Goal: Book appointment/travel/reservation

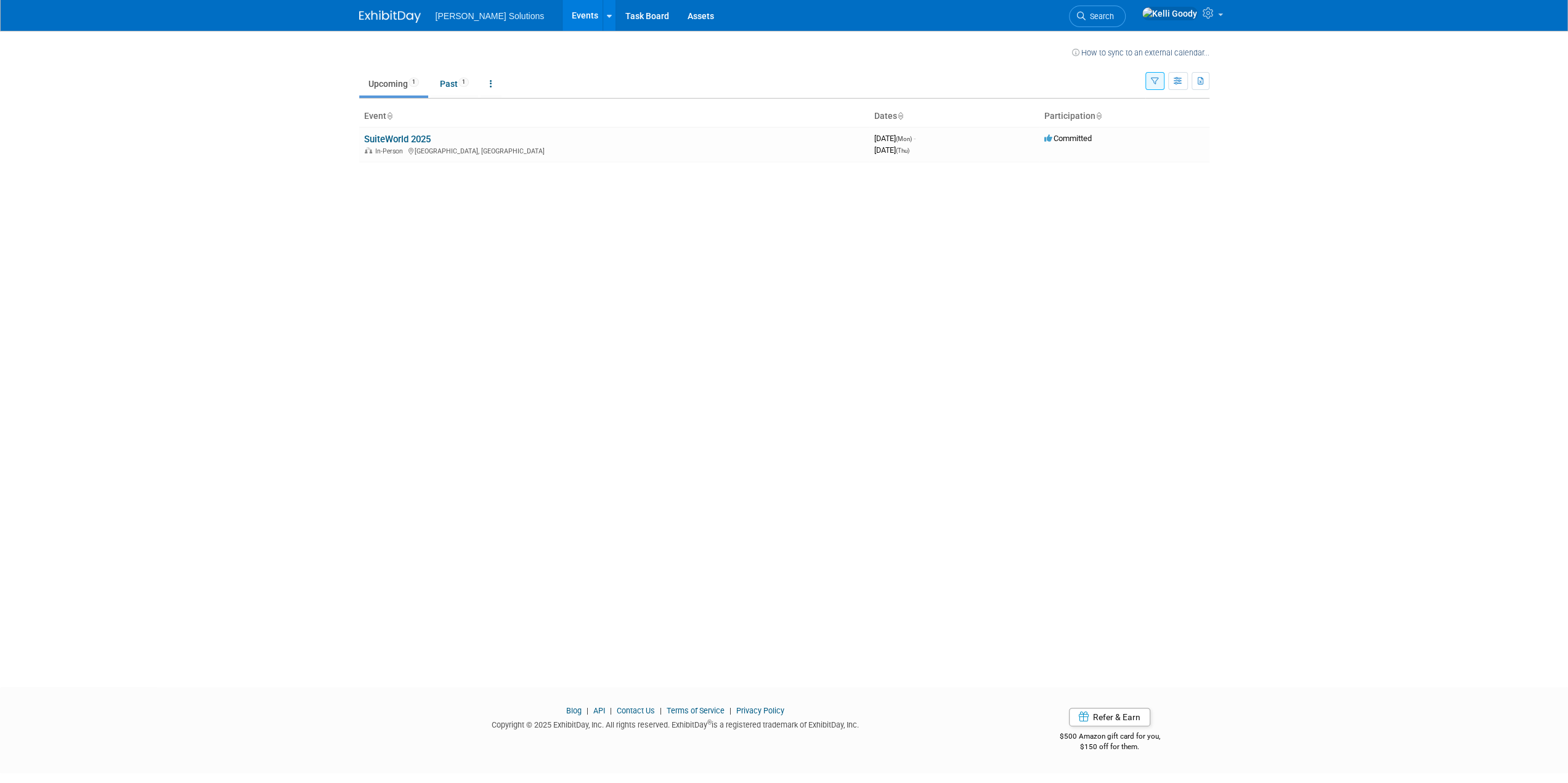
click at [562, 21] on link "Events" at bounding box center [584, 15] width 45 height 31
click at [457, 96] on li "Past 1" at bounding box center [455, 84] width 48 height 26
click at [459, 85] on link "Past 1" at bounding box center [455, 83] width 48 height 23
click at [467, 91] on link "Past 1" at bounding box center [455, 83] width 48 height 23
click at [481, 20] on ul "Martus Solutions Events Recently Viewed Events: SuiteWorld 2025 Las Vegas, NV O…" at bounding box center [583, 15] width 297 height 31
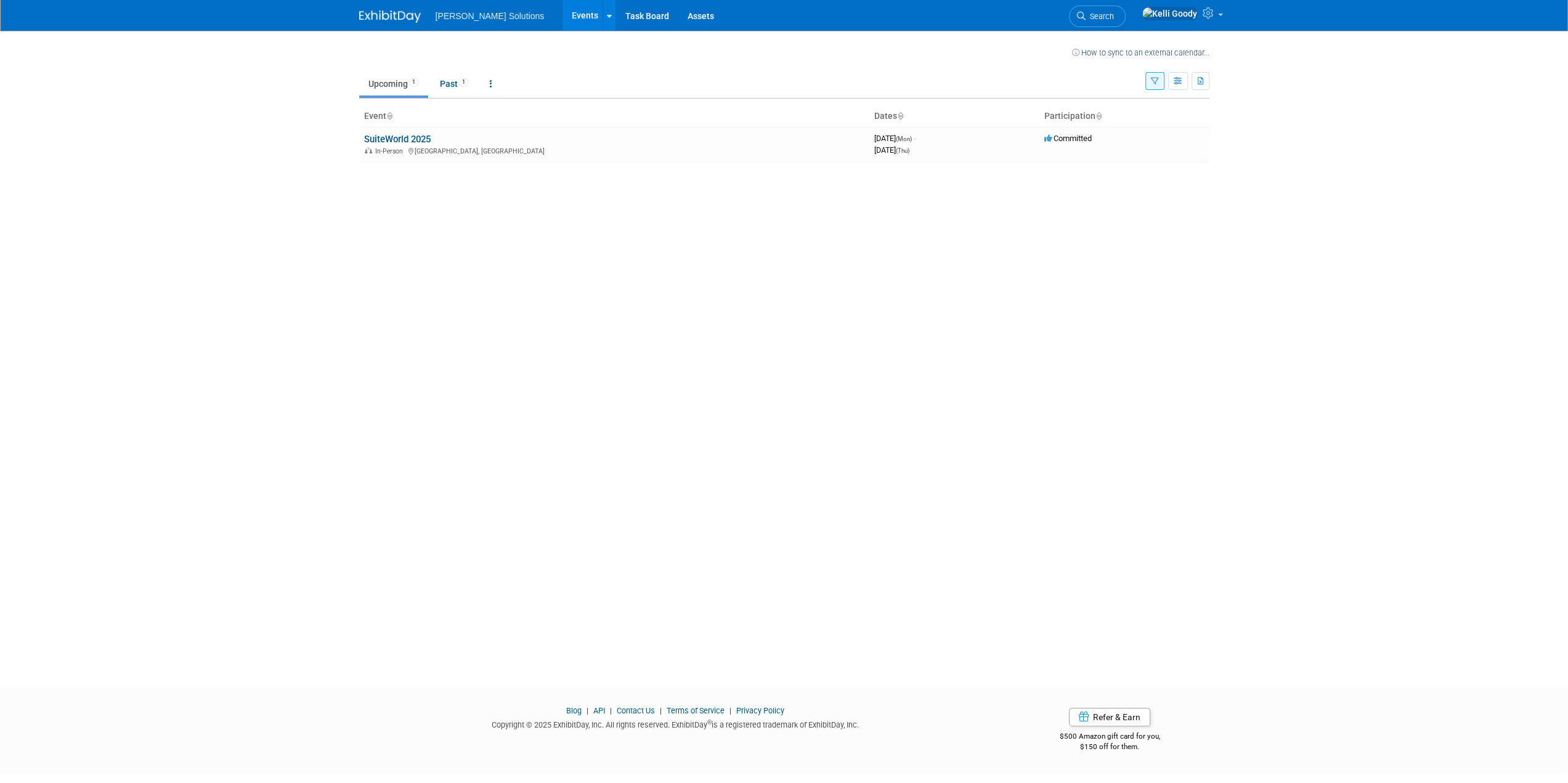
click at [487, 20] on span "[PERSON_NAME] Solutions" at bounding box center [489, 16] width 109 height 10
click at [616, 17] on link "Task Board" at bounding box center [647, 15] width 62 height 31
click at [391, 17] on img at bounding box center [389, 17] width 61 height 12
click at [417, 20] on img at bounding box center [389, 17] width 61 height 12
click at [391, 82] on link "Upcoming 1" at bounding box center [394, 83] width 69 height 23
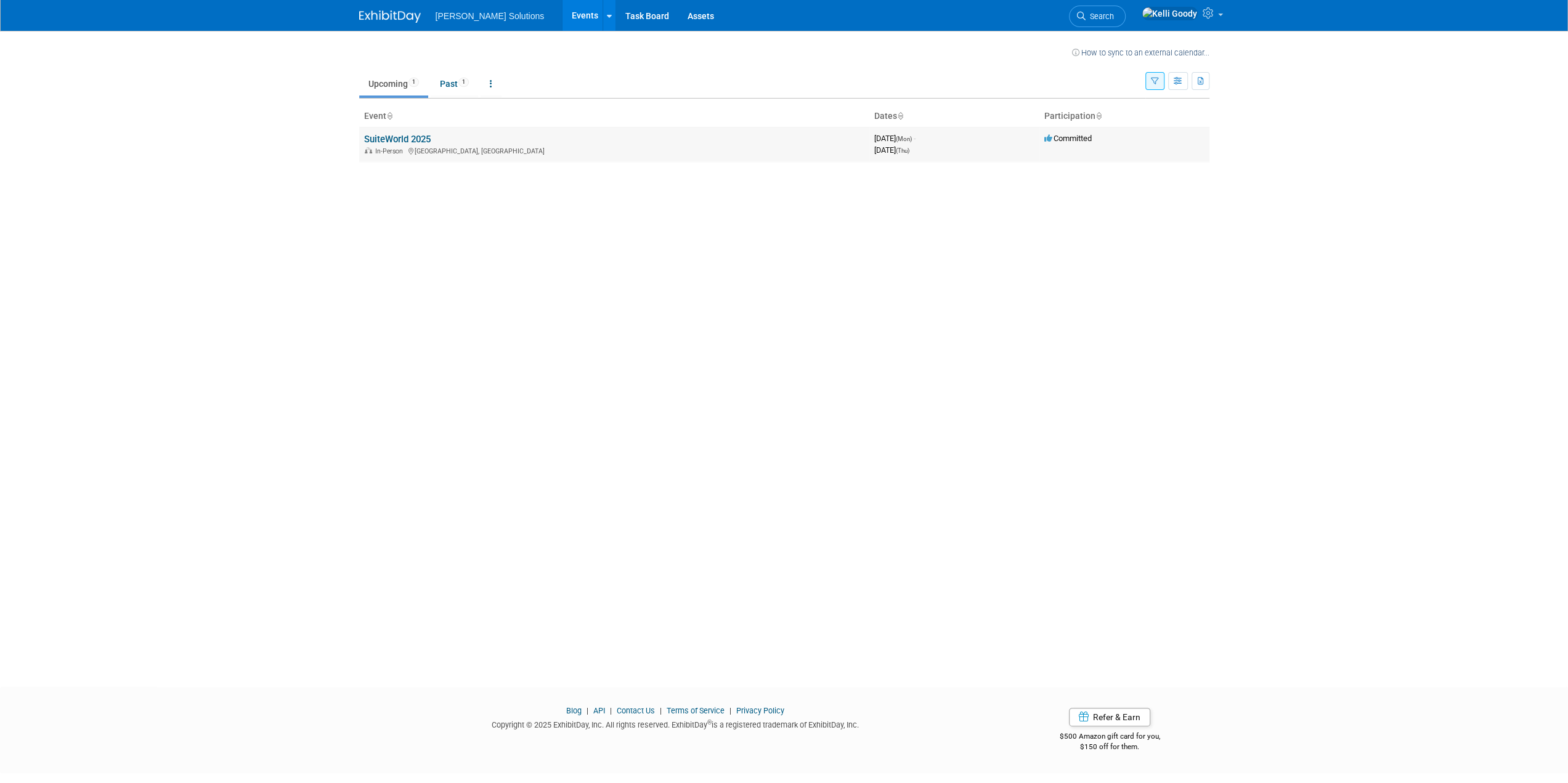
click at [410, 138] on link "SuiteWorld 2025" at bounding box center [397, 139] width 66 height 12
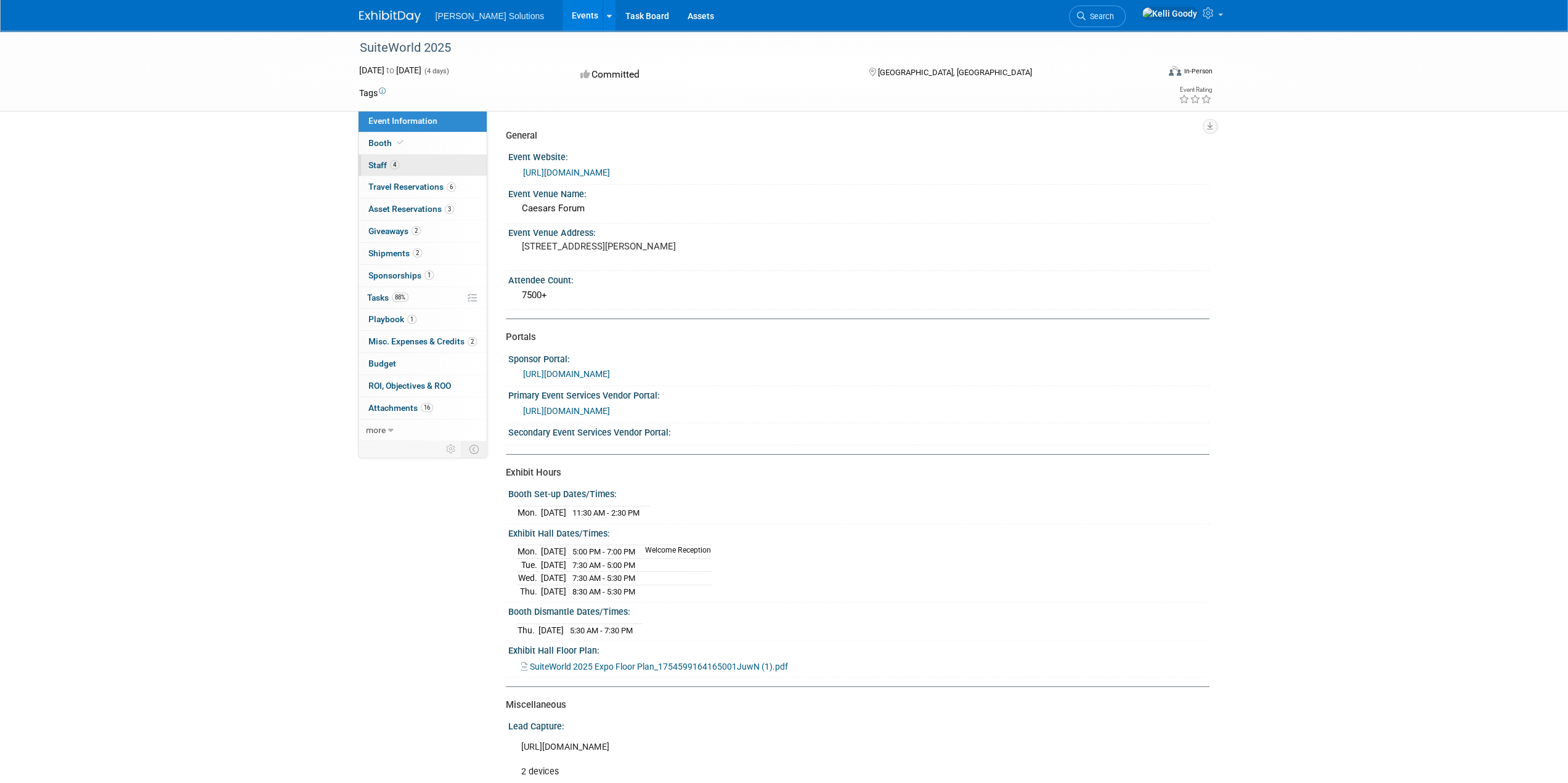
click at [422, 165] on link "4 Staff 4" at bounding box center [422, 165] width 129 height 21
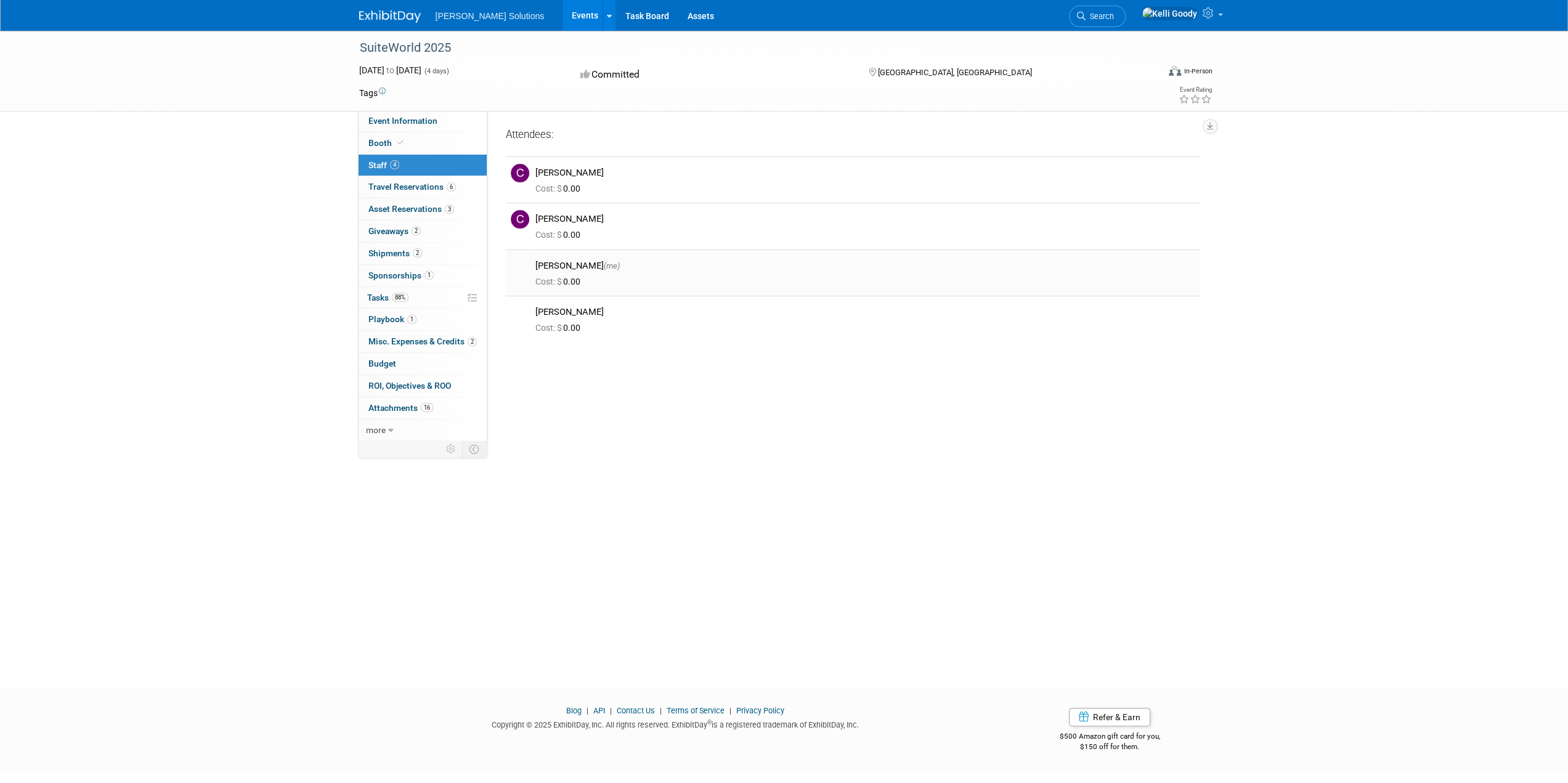
click at [525, 264] on img at bounding box center [519, 266] width 19 height 19
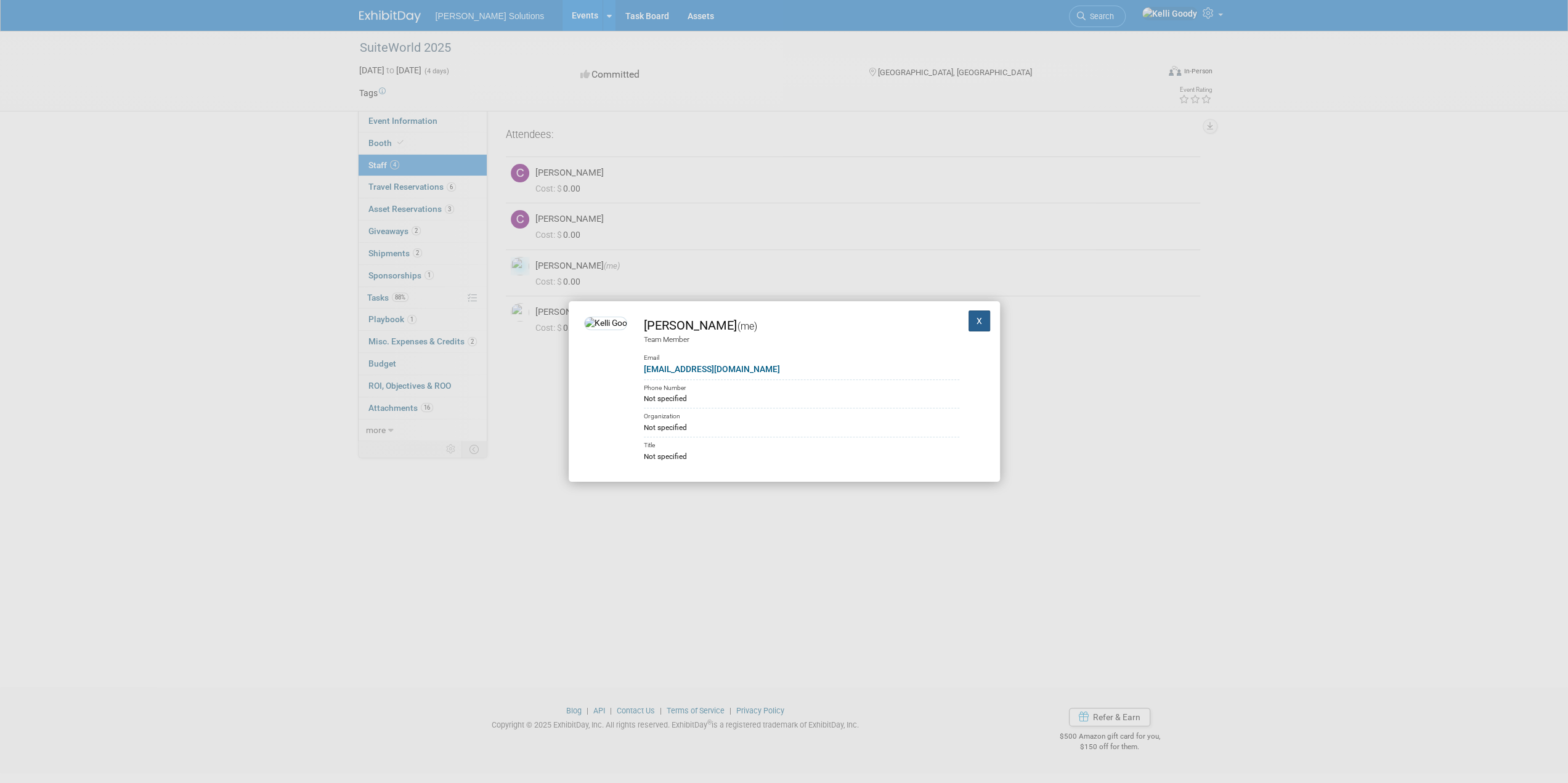
click at [968, 322] on button "X" at bounding box center [979, 321] width 22 height 21
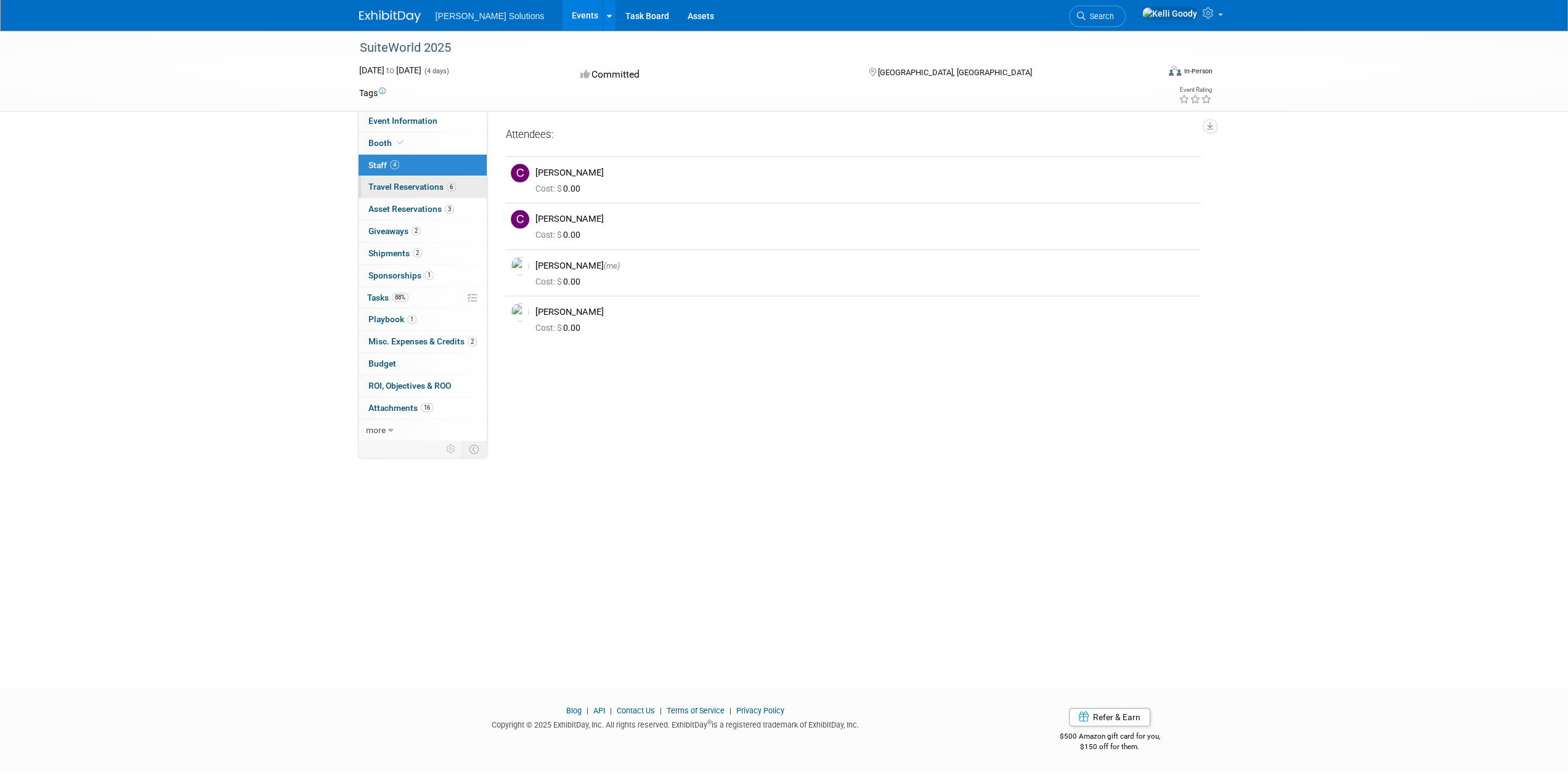
click at [427, 183] on span "Travel Reservations 6" at bounding box center [412, 186] width 88 height 10
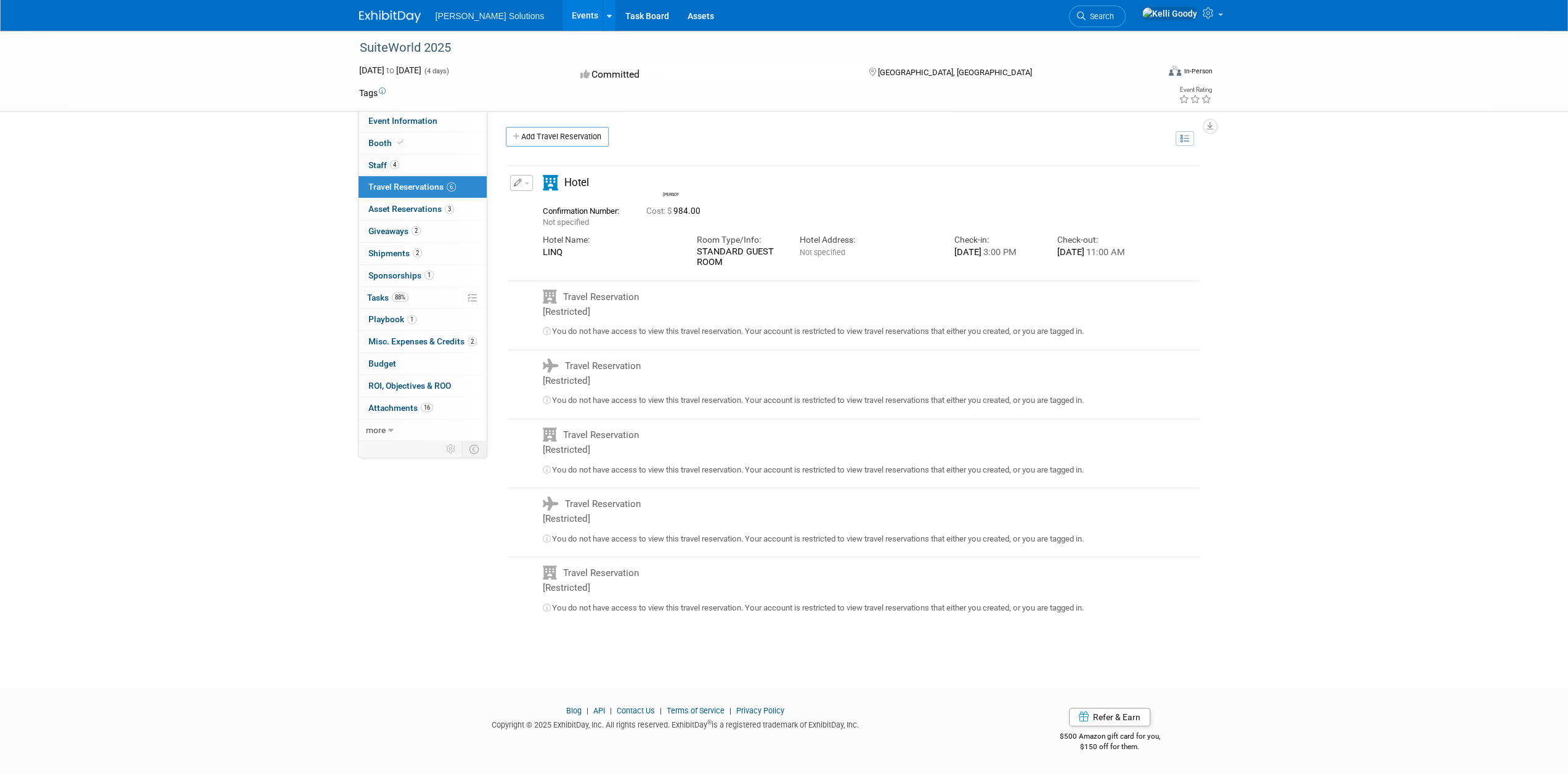
click at [515, 183] on icon "button" at bounding box center [519, 183] width 9 height 8
click at [563, 208] on button "Edit Reservation" at bounding box center [562, 205] width 104 height 18
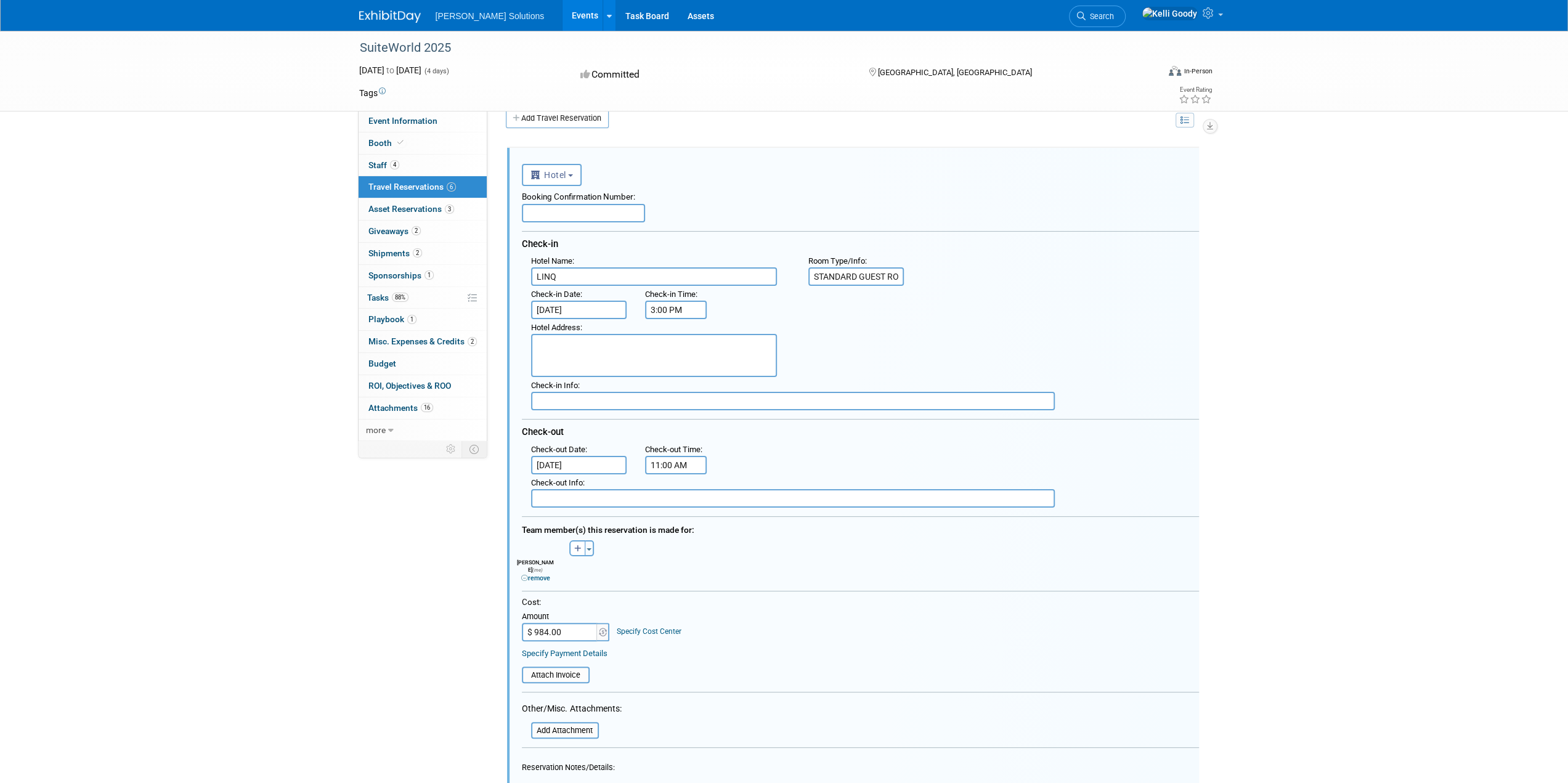
scroll to position [23, 0]
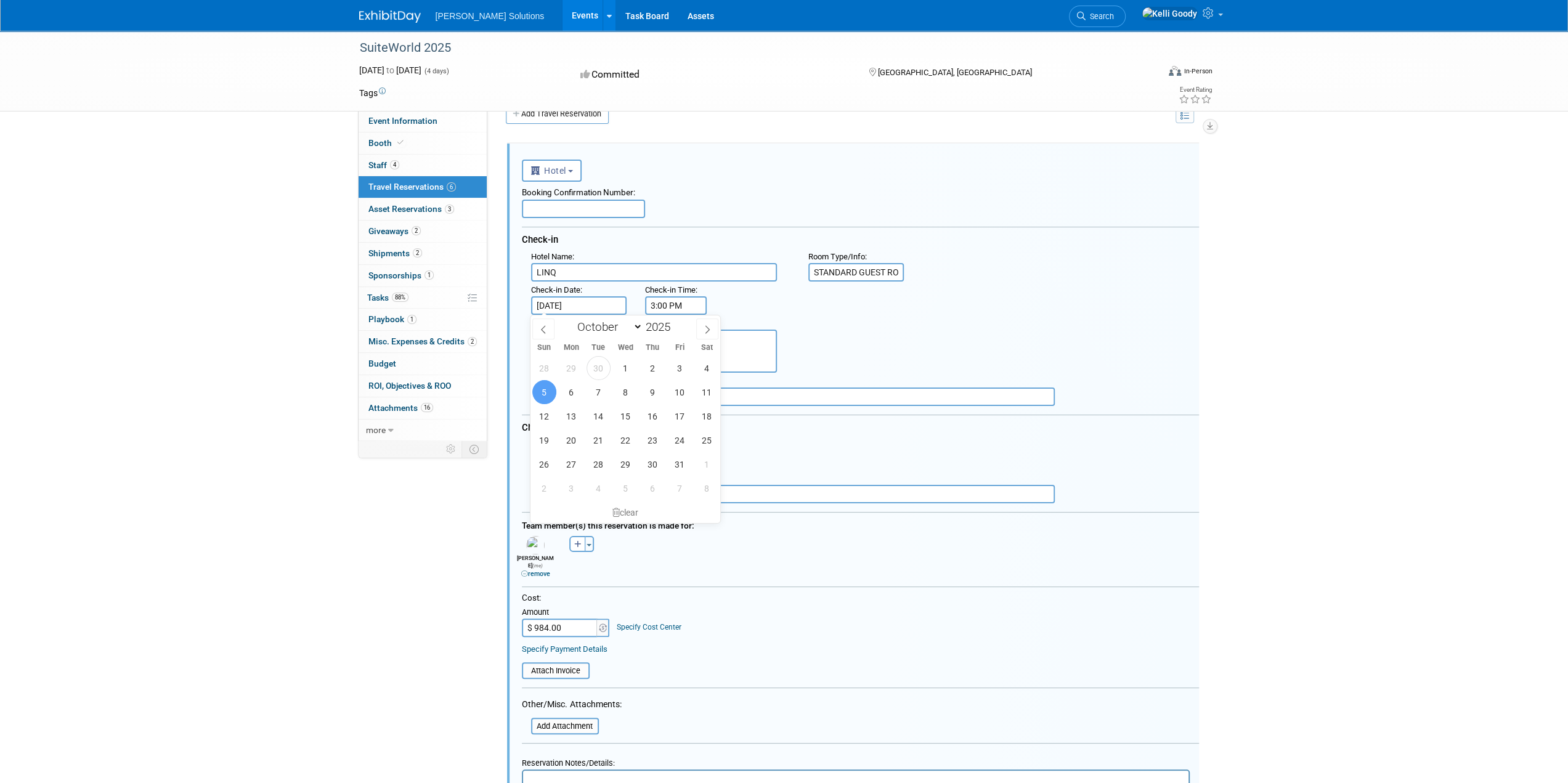
click at [589, 308] on input "Oct 5, 2025" at bounding box center [579, 305] width 96 height 19
click at [575, 395] on span "6" at bounding box center [571, 392] width 24 height 24
type input "Oct 6, 2025"
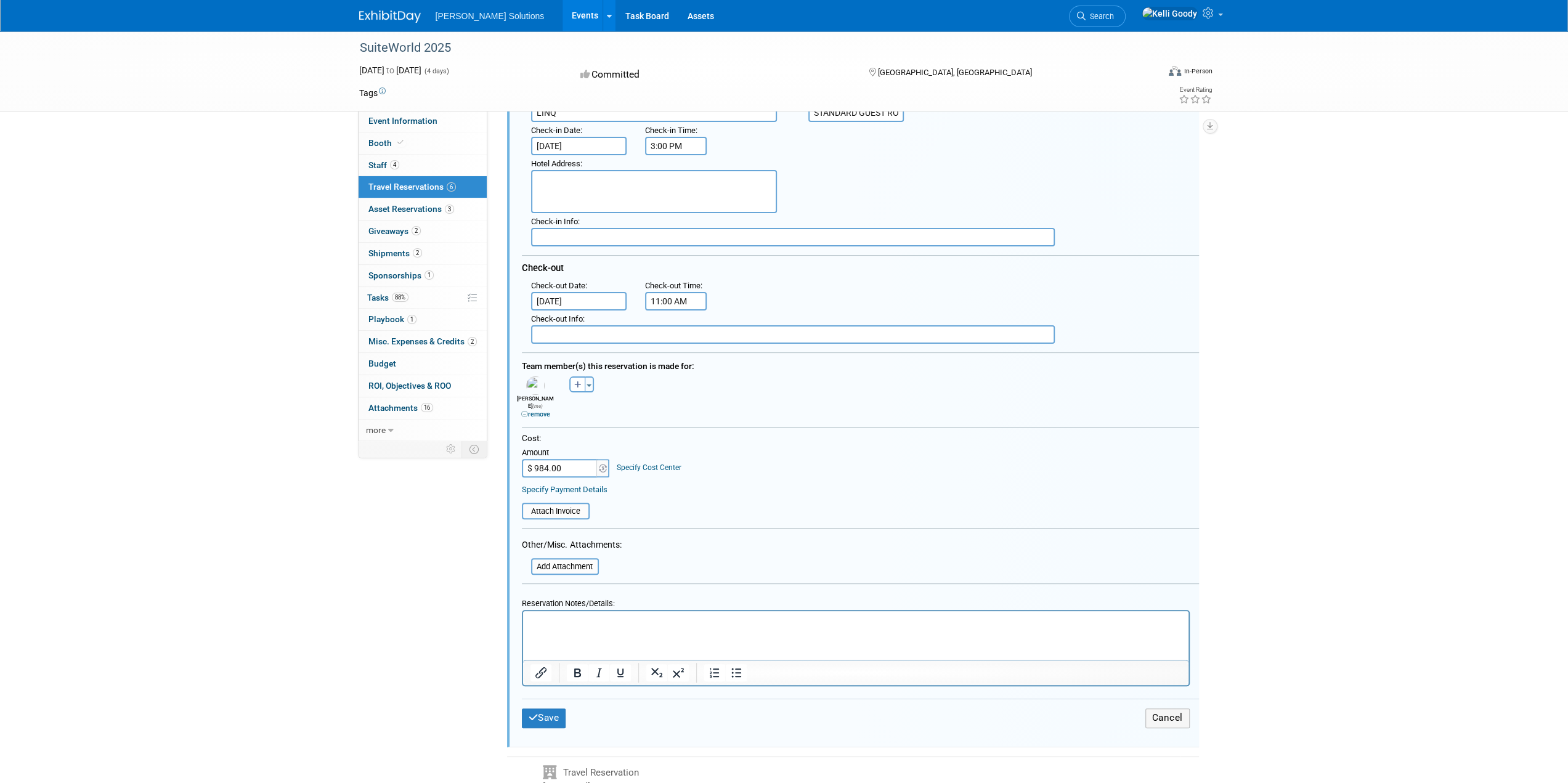
scroll to position [247, 0]
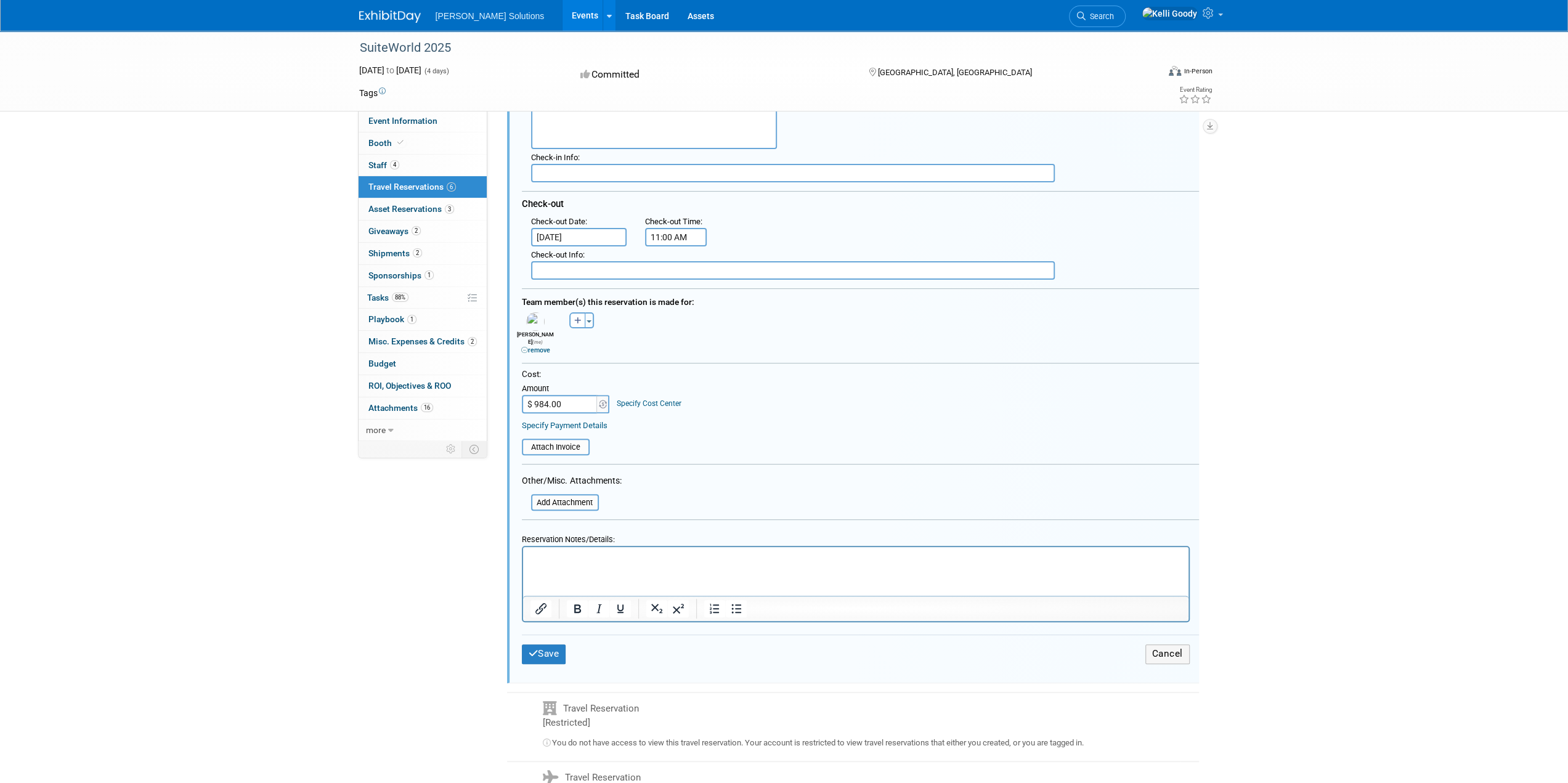
click at [560, 396] on input "$ 984.00" at bounding box center [560, 403] width 77 height 19
drag, startPoint x: 570, startPoint y: 396, endPoint x: 504, endPoint y: 391, distance: 66.2
click at [512, 396] on div "Cost: Amount $ 984.00 Specify Cost Center Cost Center -- Not Specified --" at bounding box center [860, 411] width 696 height 86
type input "$ 914.79"
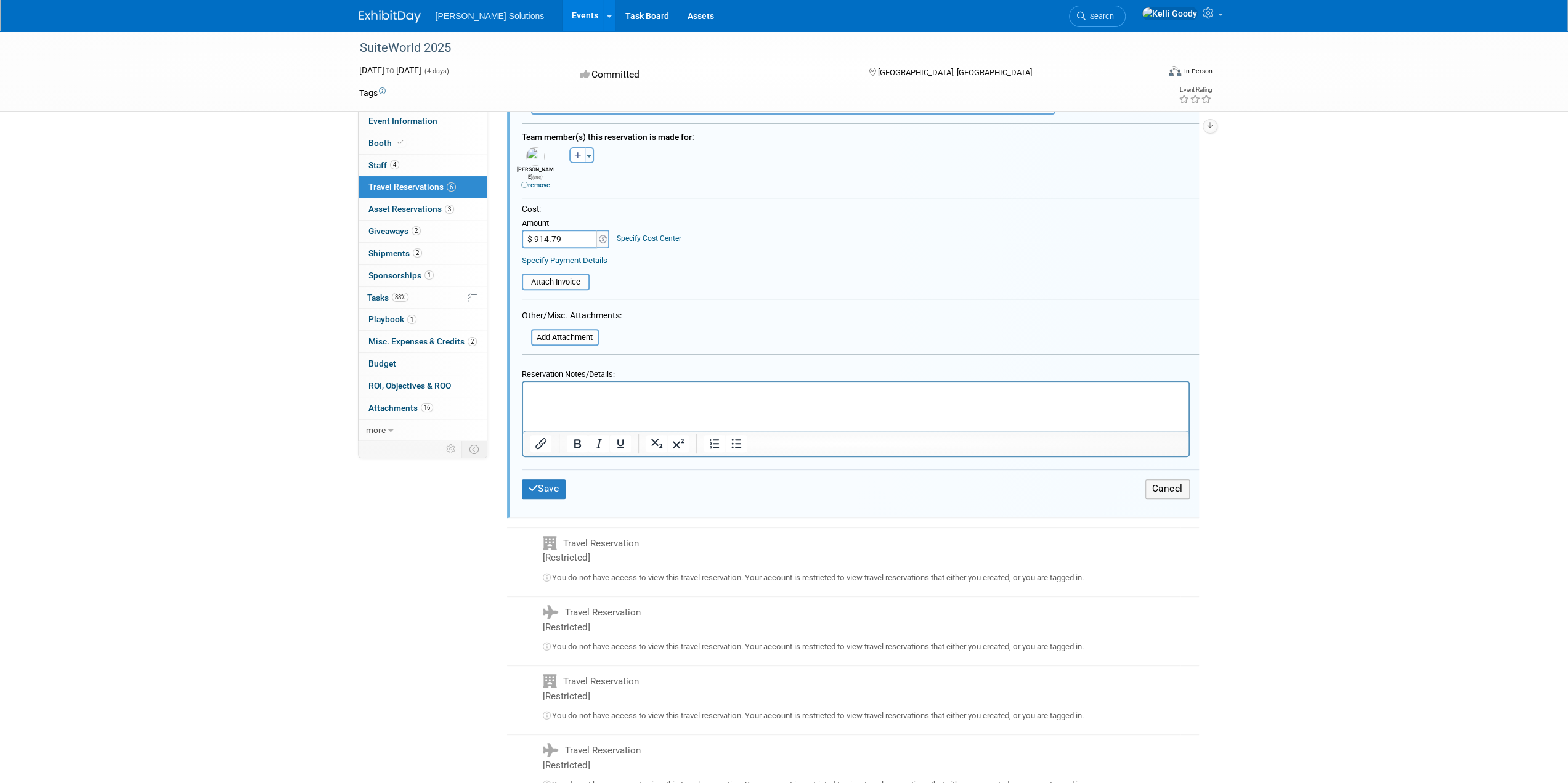
scroll to position [431, 0]
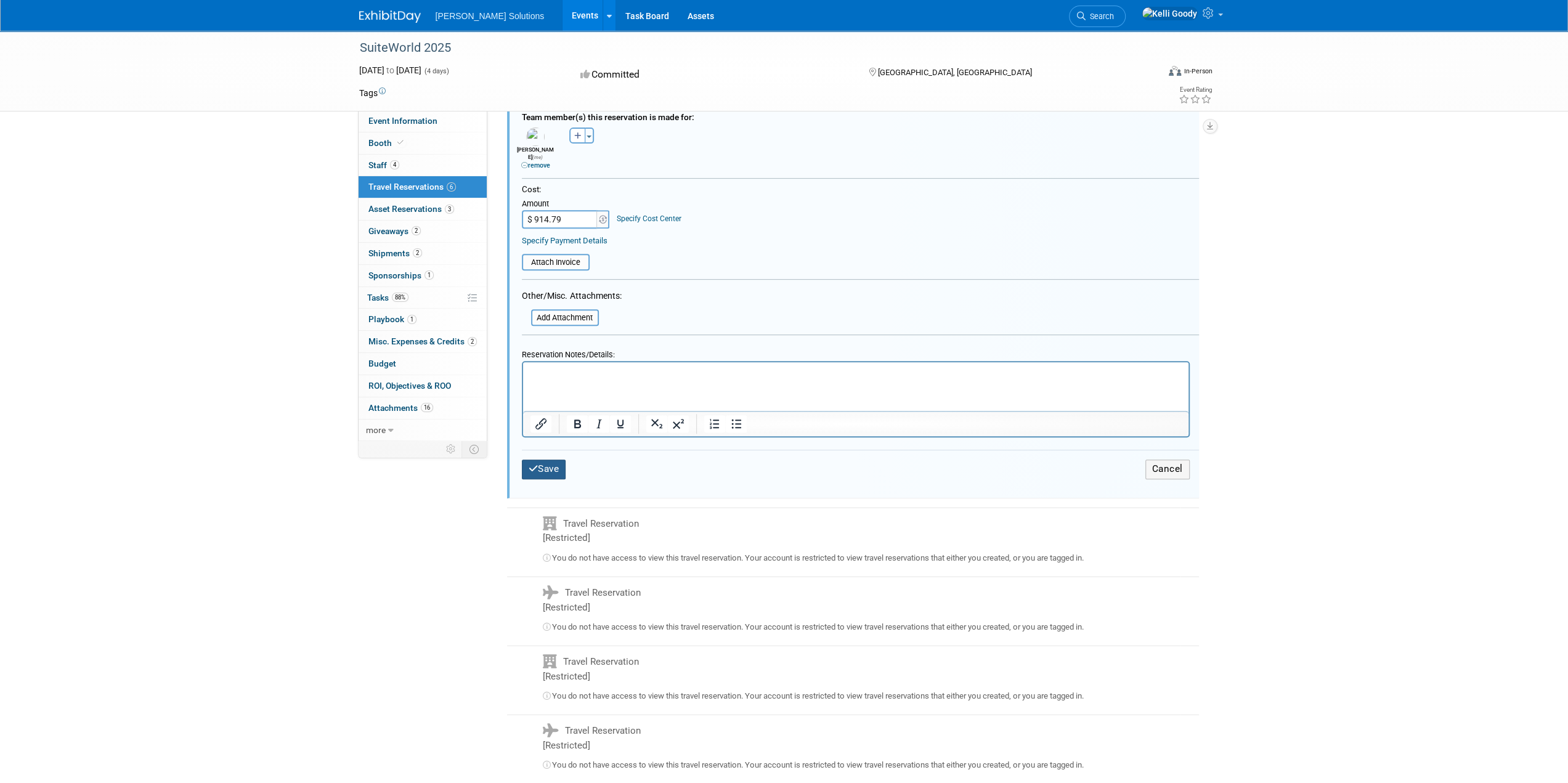
click at [558, 467] on button "Save" at bounding box center [544, 469] width 44 height 20
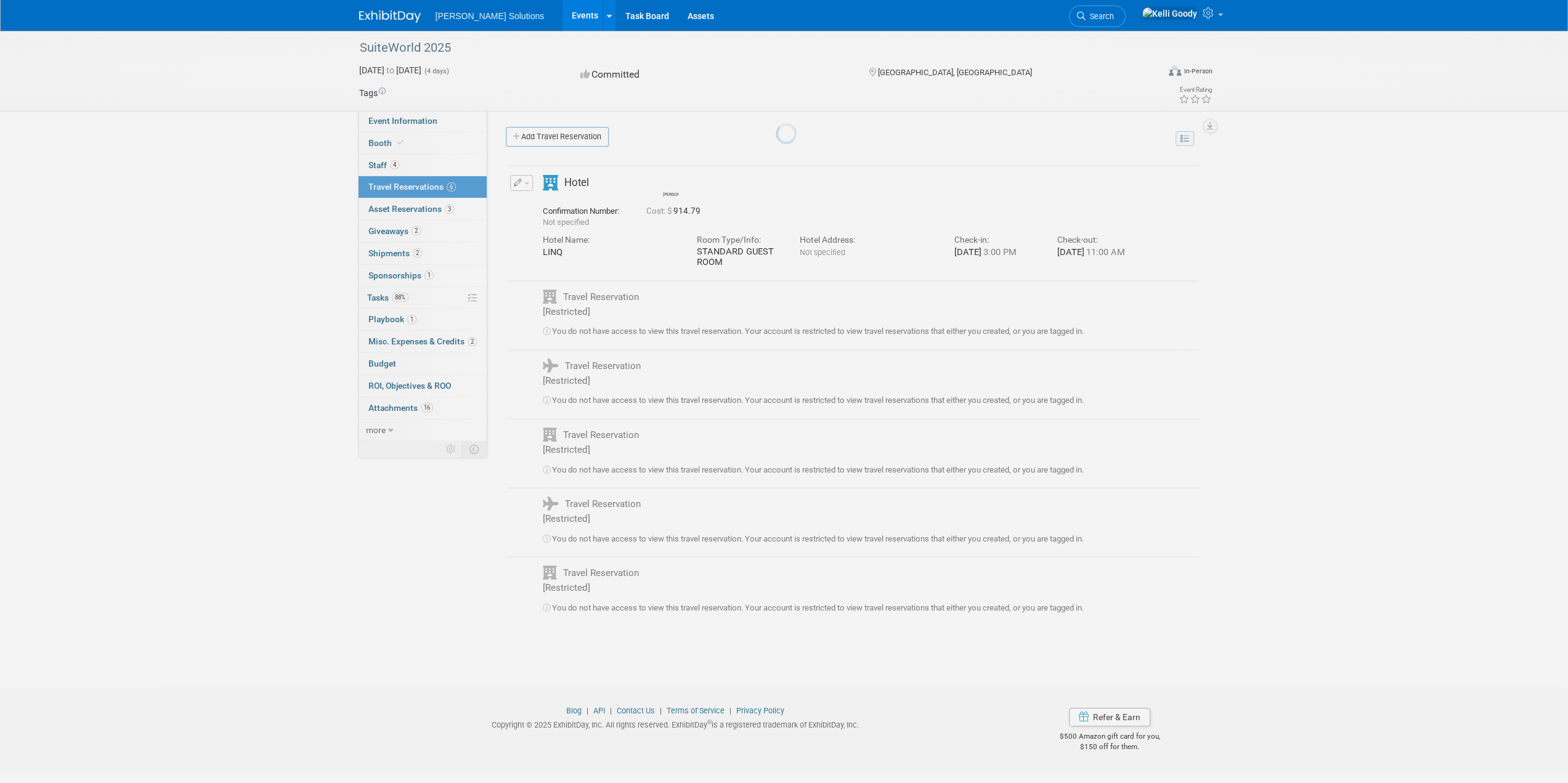
scroll to position [0, 0]
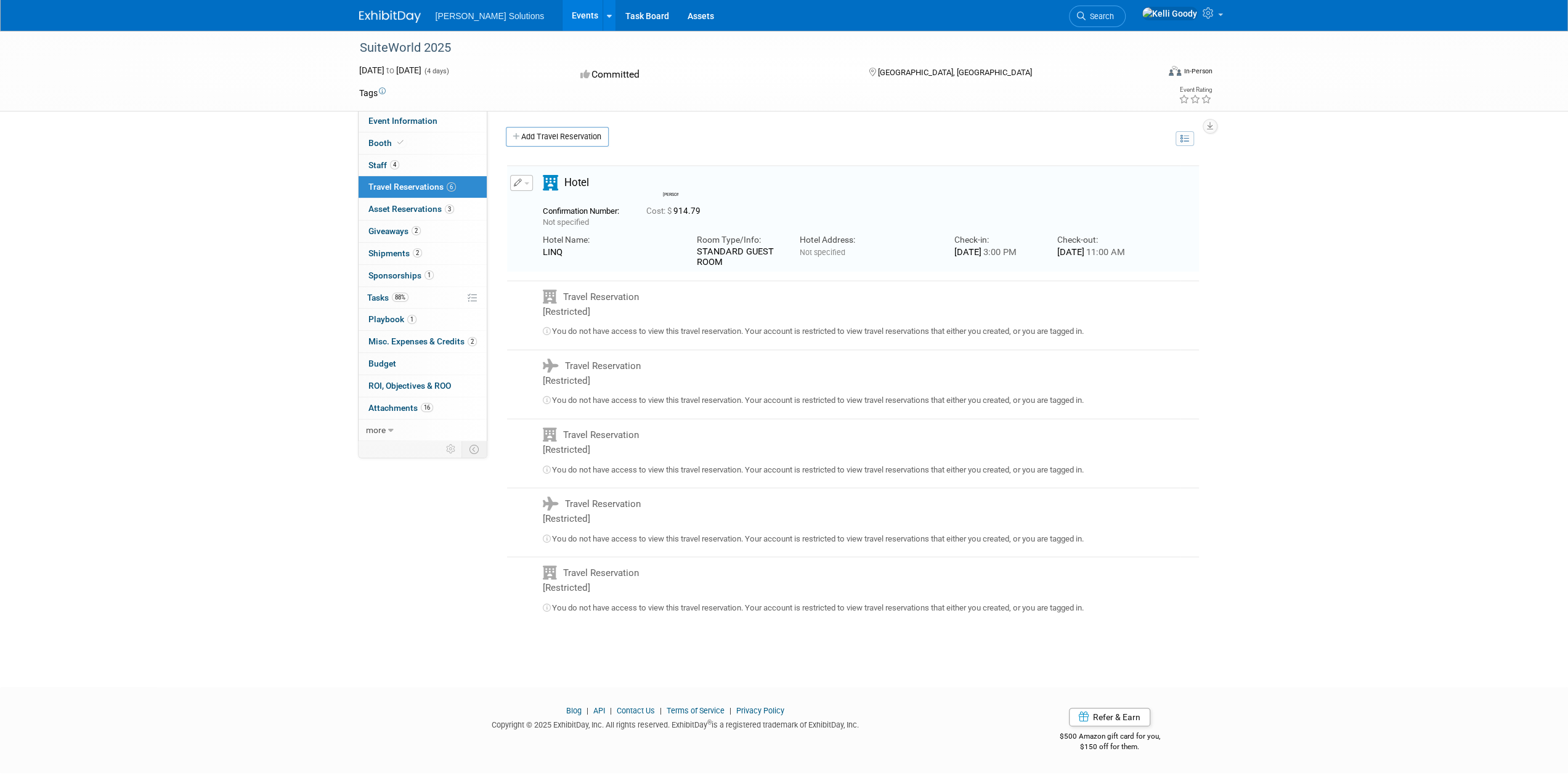
click at [579, 393] on div "Travel Reservation [Restricted]" at bounding box center [595, 377] width 123 height 35
click at [585, 365] on span "Travel Reservation [Restricted]" at bounding box center [591, 373] width 98 height 26
click at [546, 138] on link "Add Travel Reservation" at bounding box center [558, 137] width 103 height 20
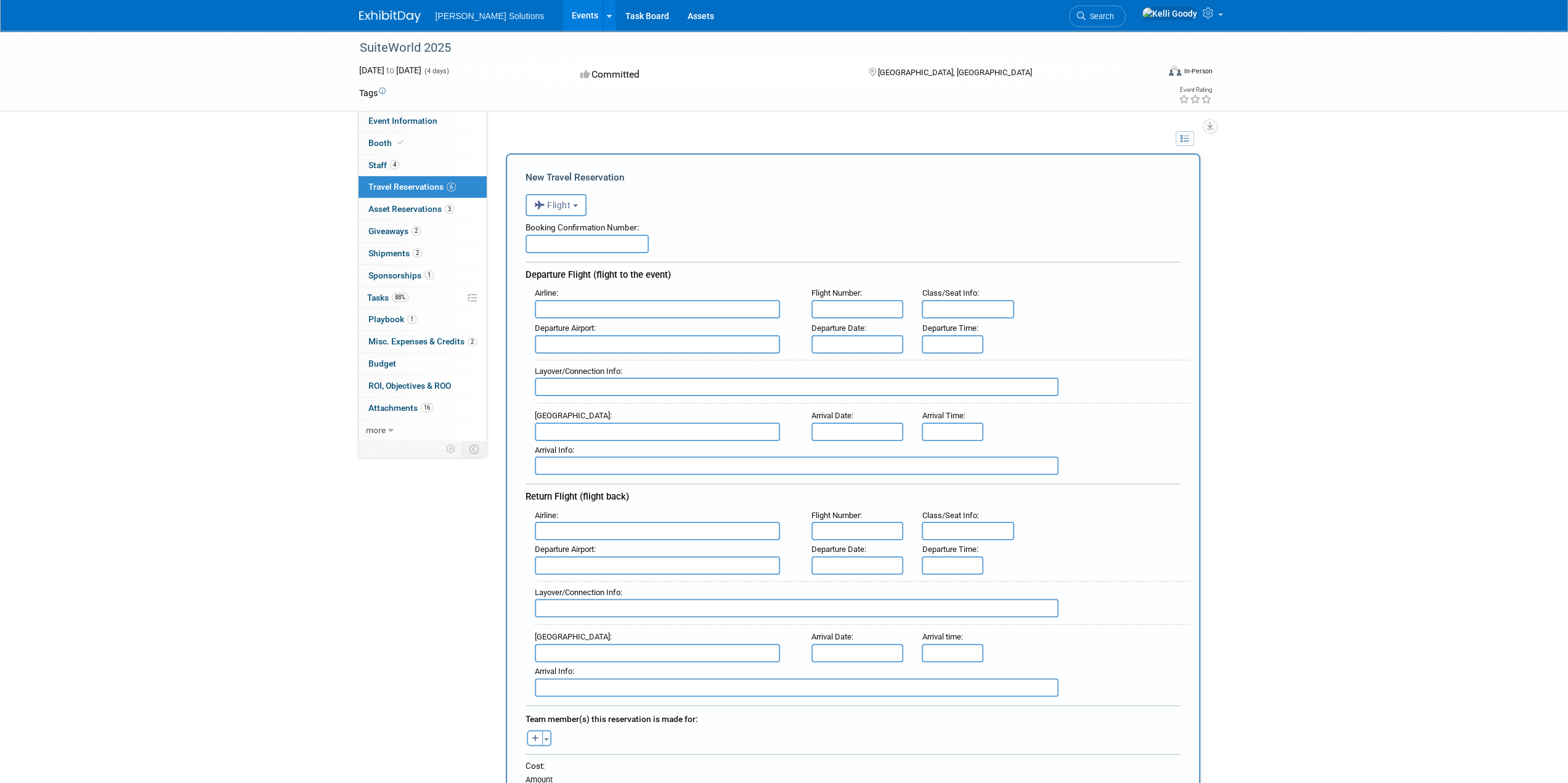
click at [589, 252] on input "text" at bounding box center [587, 244] width 123 height 19
type input "b"
type input "BZMIKU"
click at [625, 312] on input "text" at bounding box center [657, 309] width 246 height 19
click at [700, 333] on span "Southwes t Airlines (SWA)" at bounding box center [663, 329] width 256 height 20
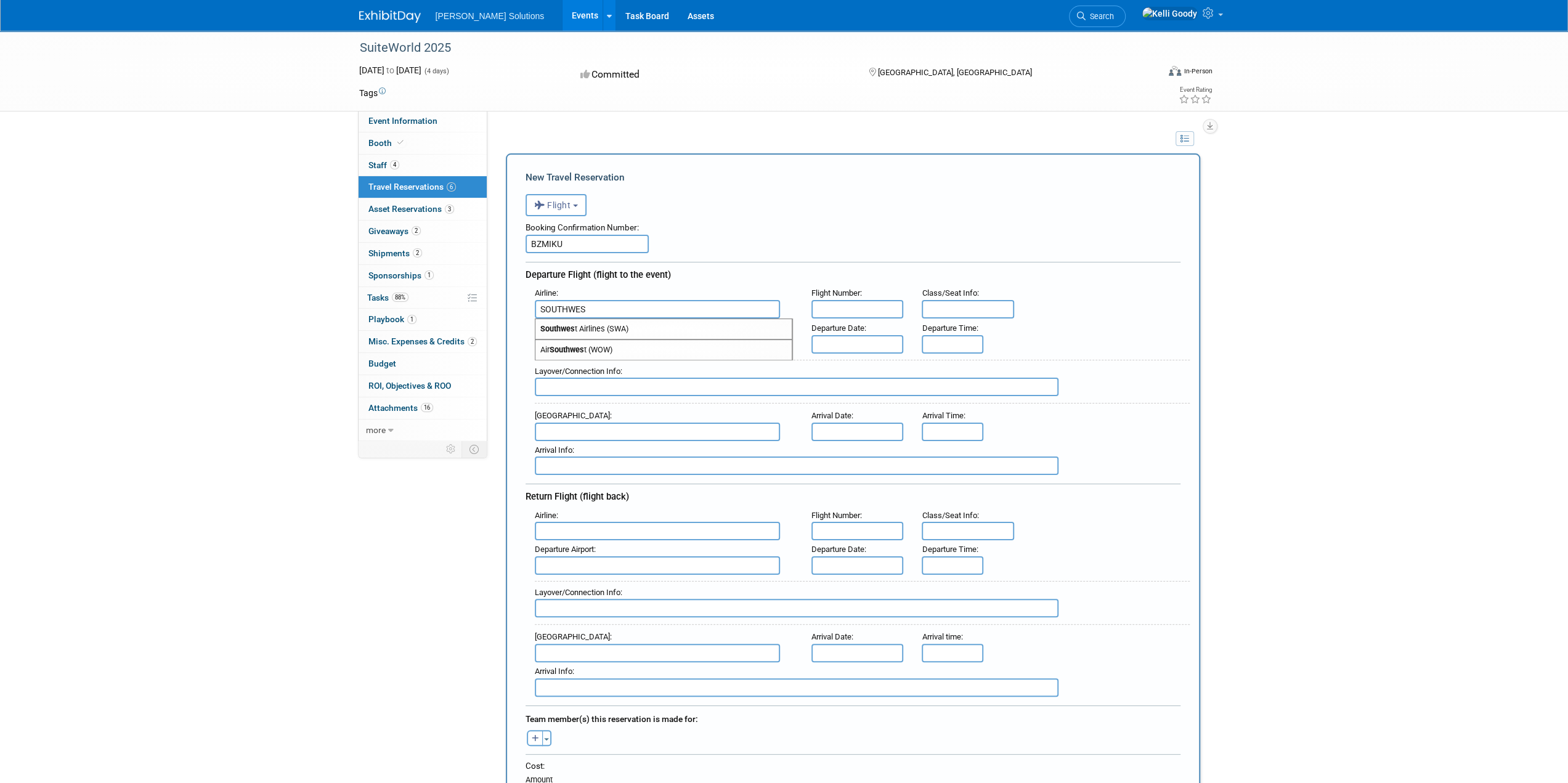
type input "Southwest Airlines (SWA)"
click at [692, 340] on input "text" at bounding box center [657, 344] width 246 height 19
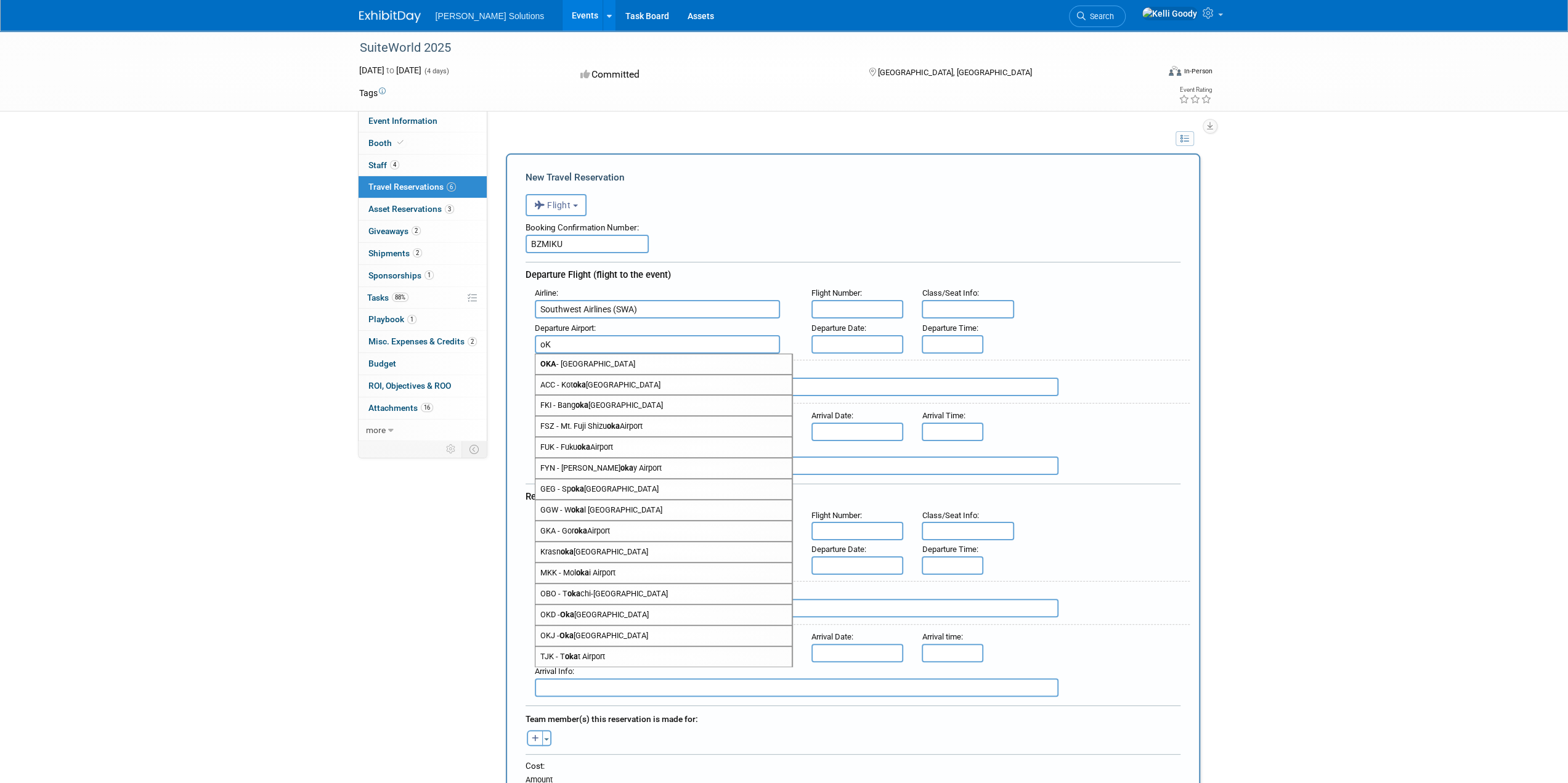
type input "o"
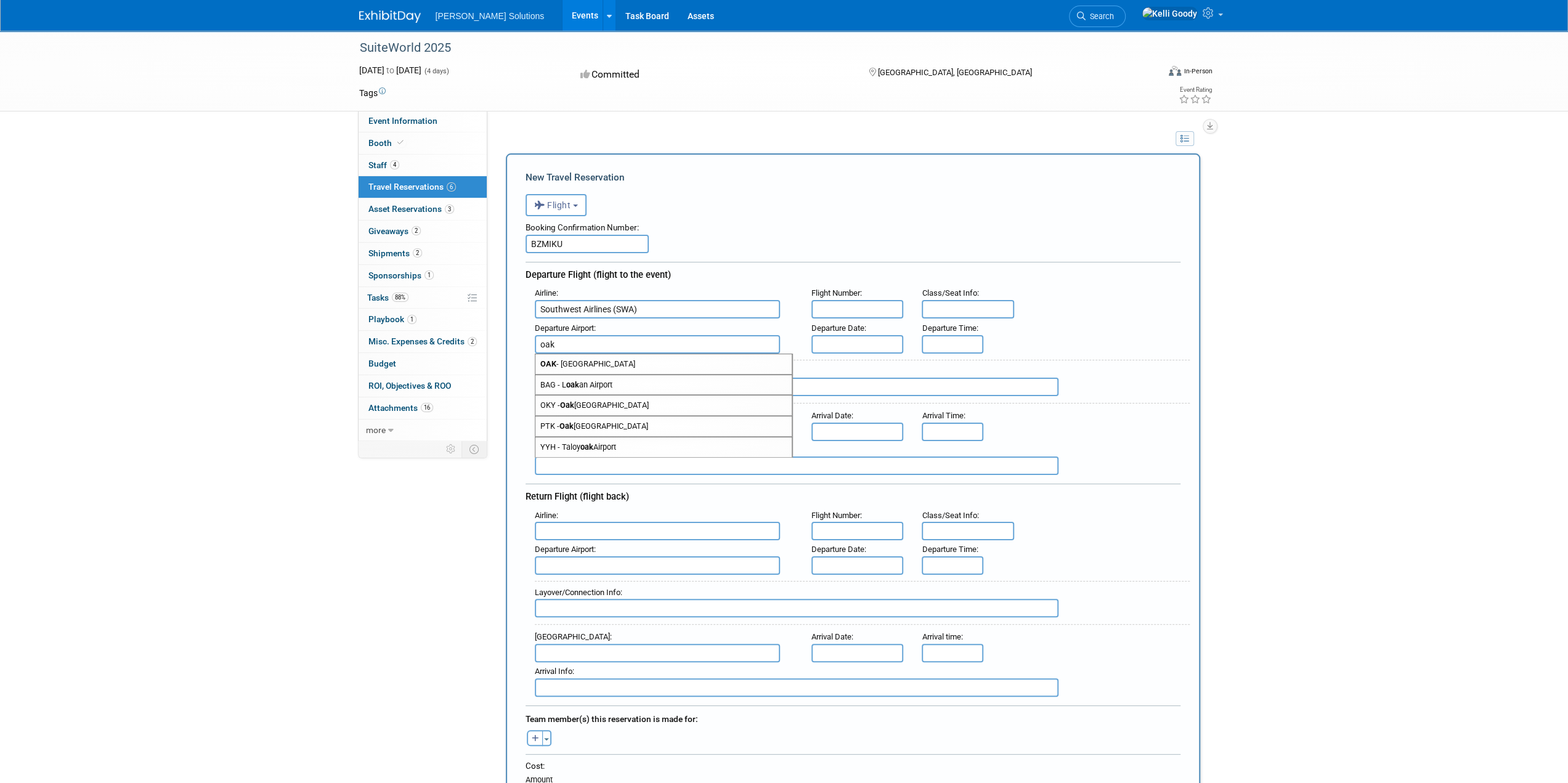
click at [718, 358] on span "OAK - Metropolitan Oakland International Airport" at bounding box center [663, 364] width 256 height 20
type input "OAK - Metropolitan Oakland International Airport"
click at [867, 348] on body "Martus Solutions Events Recently Viewed Events: SuiteWorld 2025 Las Vegas, NV O…" at bounding box center [784, 391] width 1568 height 783
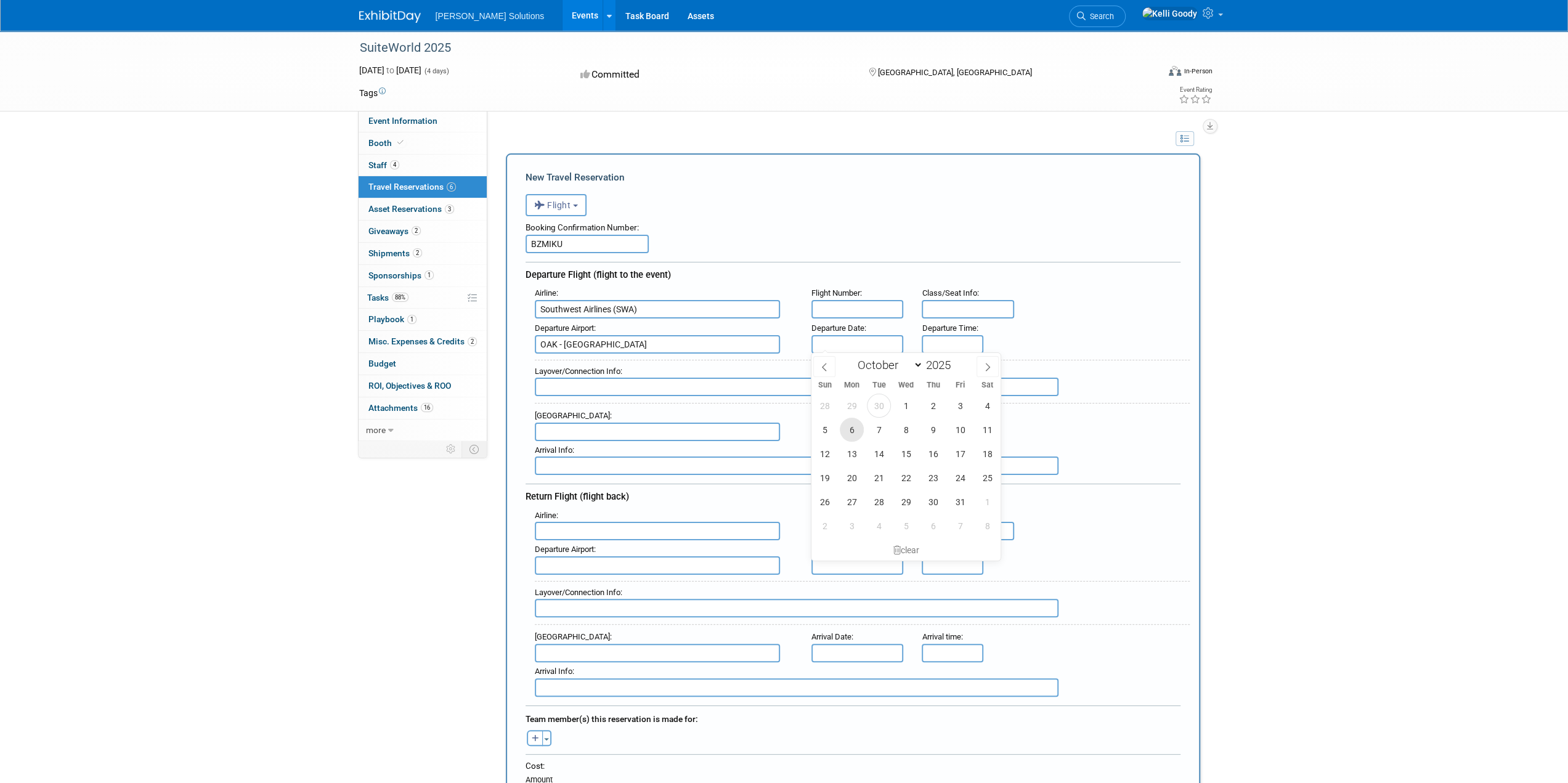
click at [860, 427] on span "6" at bounding box center [851, 429] width 24 height 24
type input "Oct 6, 2025"
drag, startPoint x: 663, startPoint y: 312, endPoint x: 514, endPoint y: 312, distance: 149.0
click at [506, 301] on div "New Travel Reservation <i class="fas fa-plane" style="padding: 6px 4px 6px 1px;…" at bounding box center [853, 622] width 694 height 936
drag, startPoint x: 598, startPoint y: 309, endPoint x: 579, endPoint y: 529, distance: 220.8
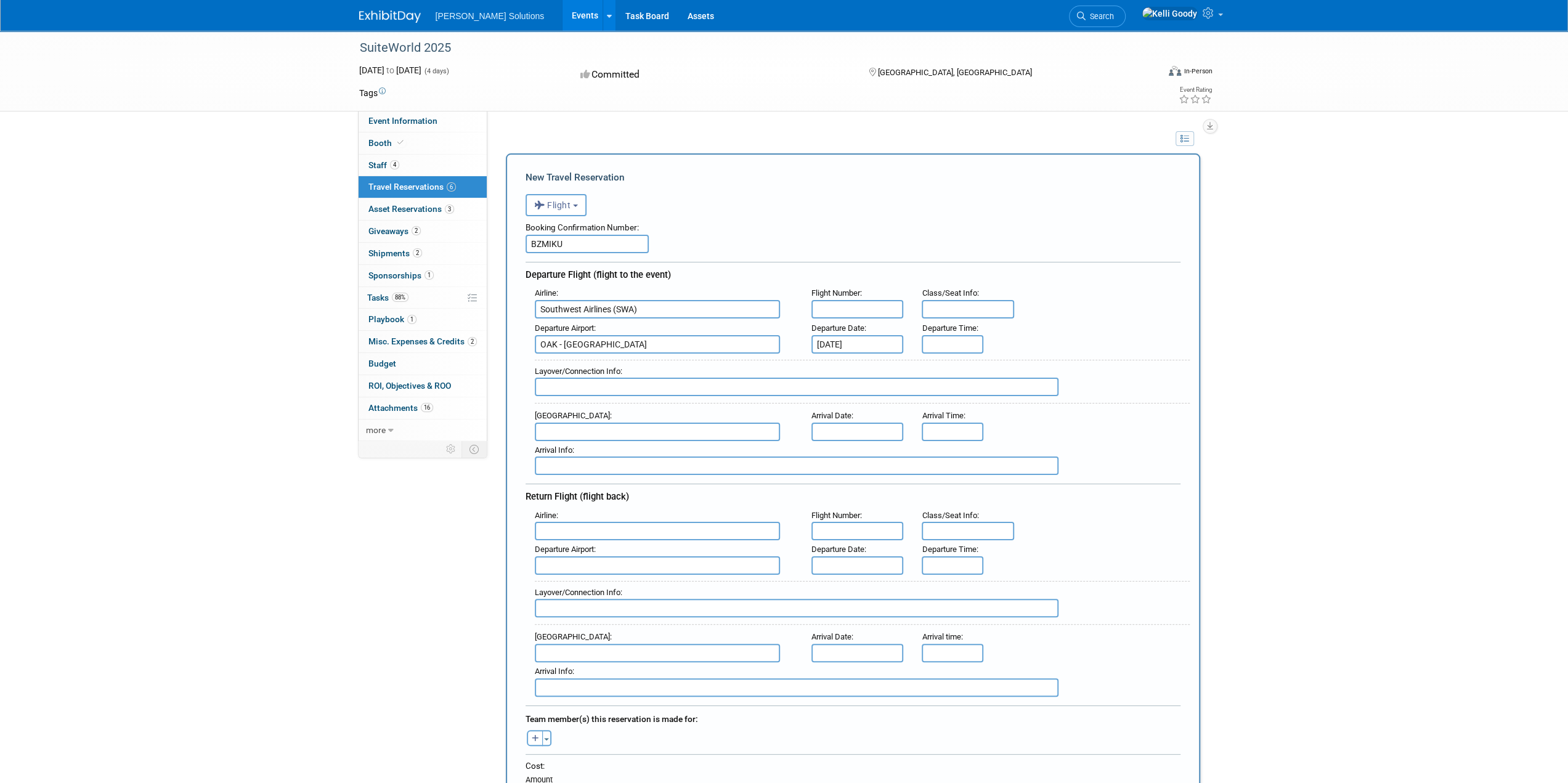
click at [579, 529] on input "text" at bounding box center [657, 531] width 246 height 19
click at [591, 547] on span "Southwe st Airlines (SWA)" at bounding box center [663, 551] width 256 height 20
type input "Southwest Airlines (SWA)"
click at [641, 433] on input "text" at bounding box center [657, 432] width 246 height 19
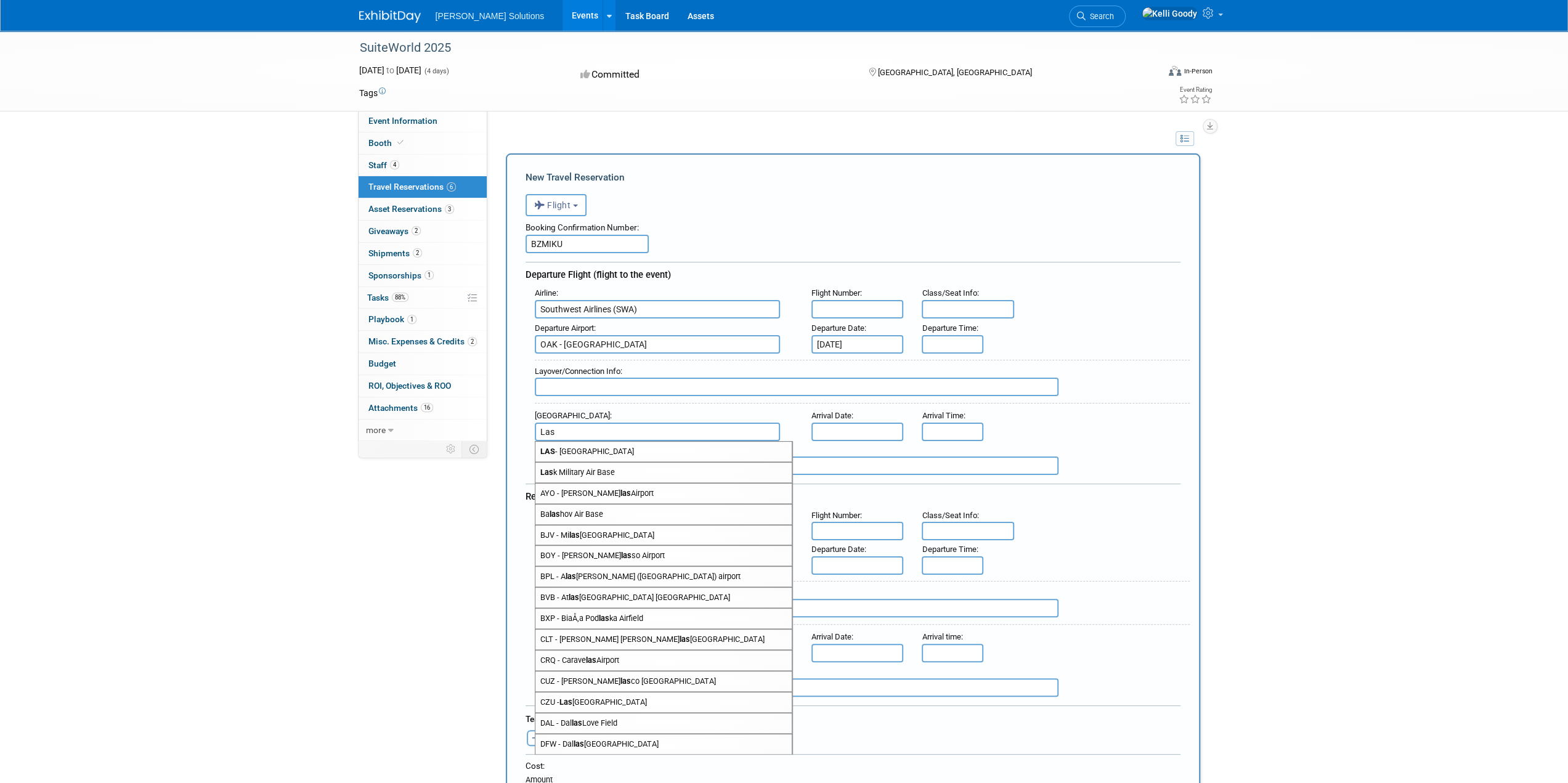
click at [636, 456] on span "LAS - McCarran International Airport" at bounding box center [663, 451] width 256 height 20
type input "LAS - McCarran International Airport"
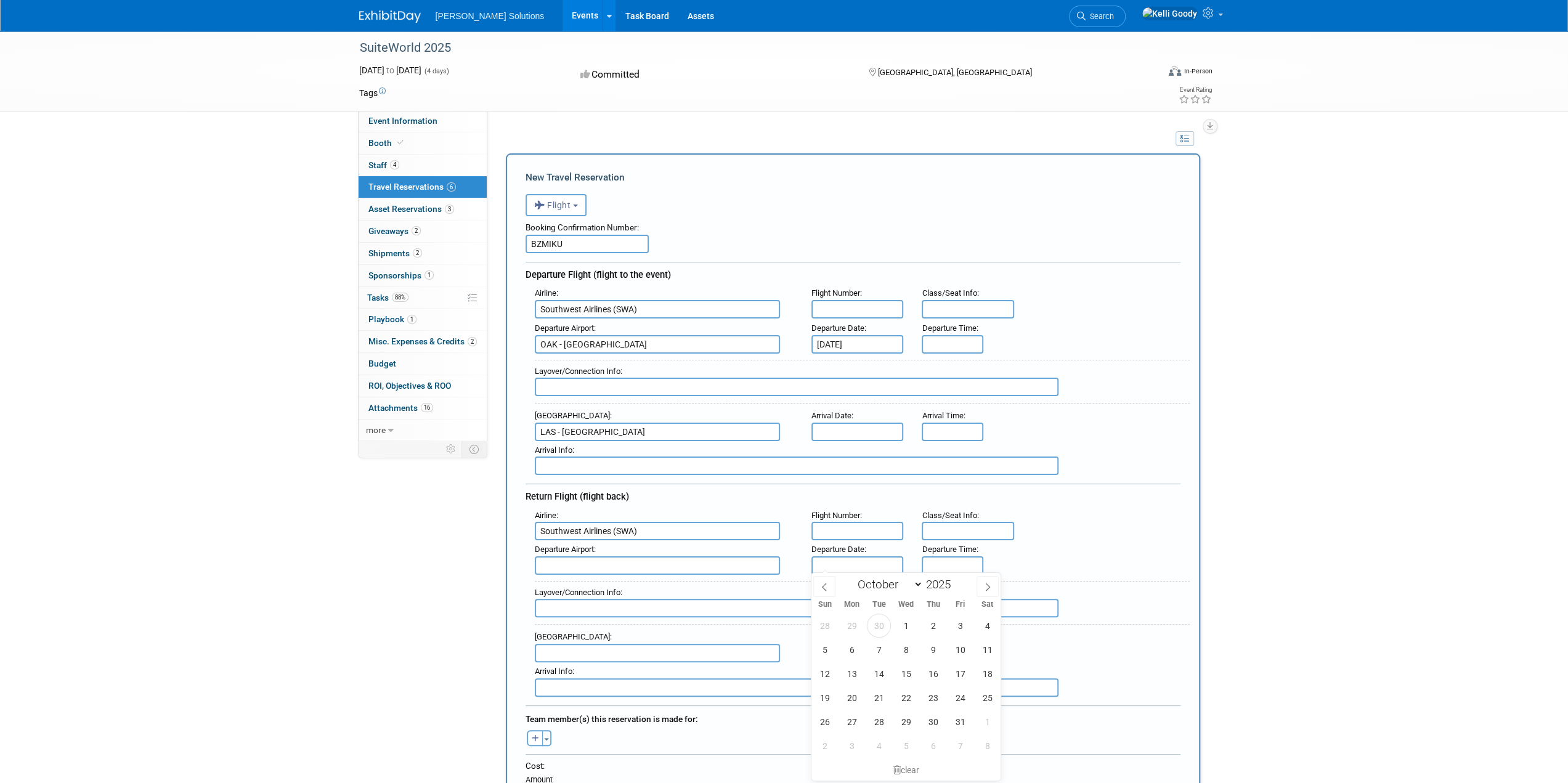
click at [863, 562] on input "text" at bounding box center [857, 566] width 92 height 19
click at [926, 653] on span "9" at bounding box center [932, 649] width 24 height 24
type input "Oct 9, 2025"
click at [932, 571] on div "5:00 PM" at bounding box center [952, 566] width 61 height 19
click at [955, 611] on span "05" at bounding box center [950, 622] width 23 height 22
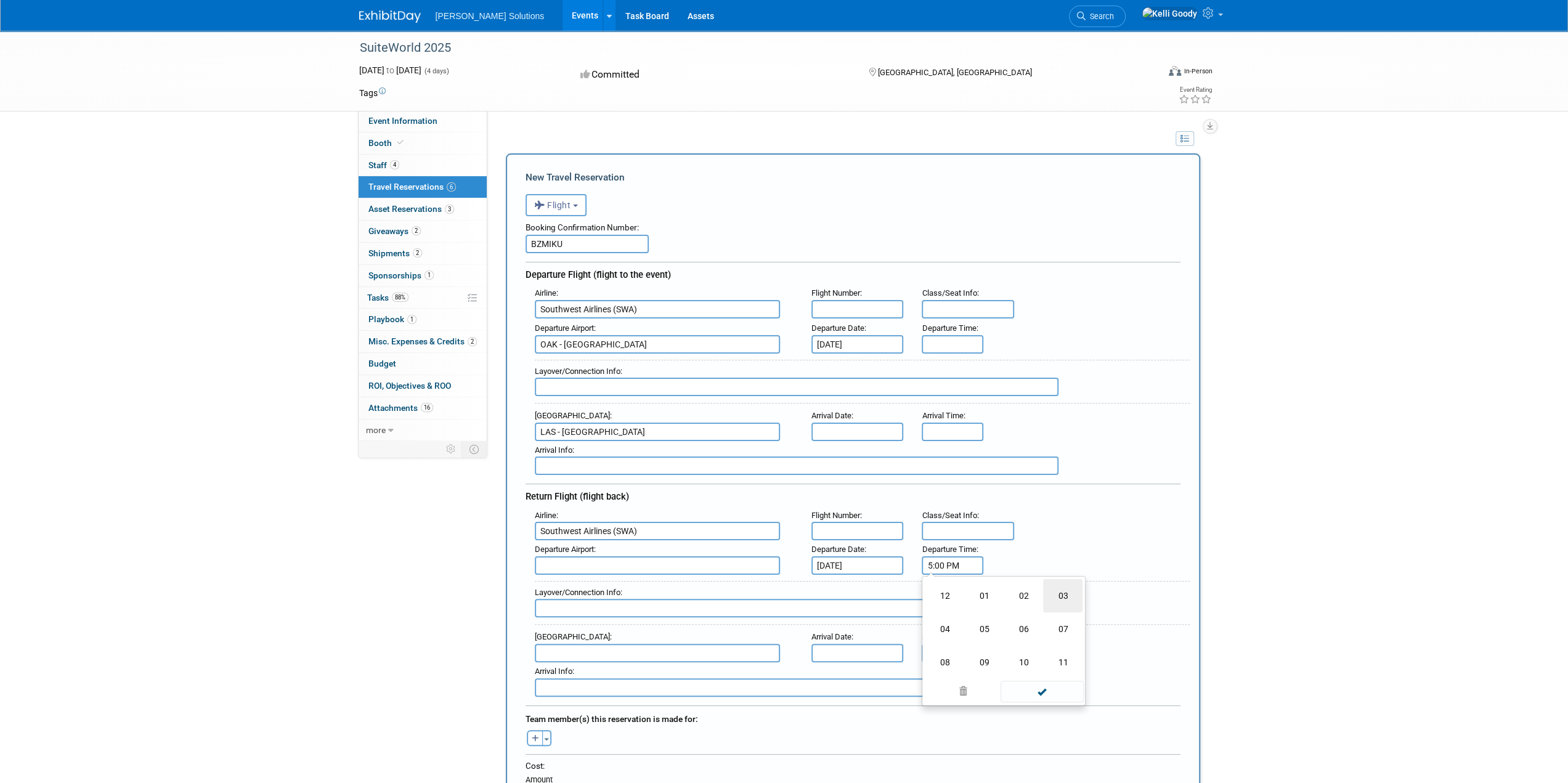
click at [1055, 597] on td "03" at bounding box center [1062, 596] width 39 height 34
type input "3:00 PM"
click at [1101, 551] on div "Departure Airport : Departure Date : Oct 9, 2025 Departure Time : 3:00 PM" at bounding box center [857, 557] width 664 height 35
click at [655, 563] on input "text" at bounding box center [657, 566] width 246 height 19
click at [678, 579] on span "LVS - Las V egas Municipal Airport" at bounding box center [663, 585] width 256 height 20
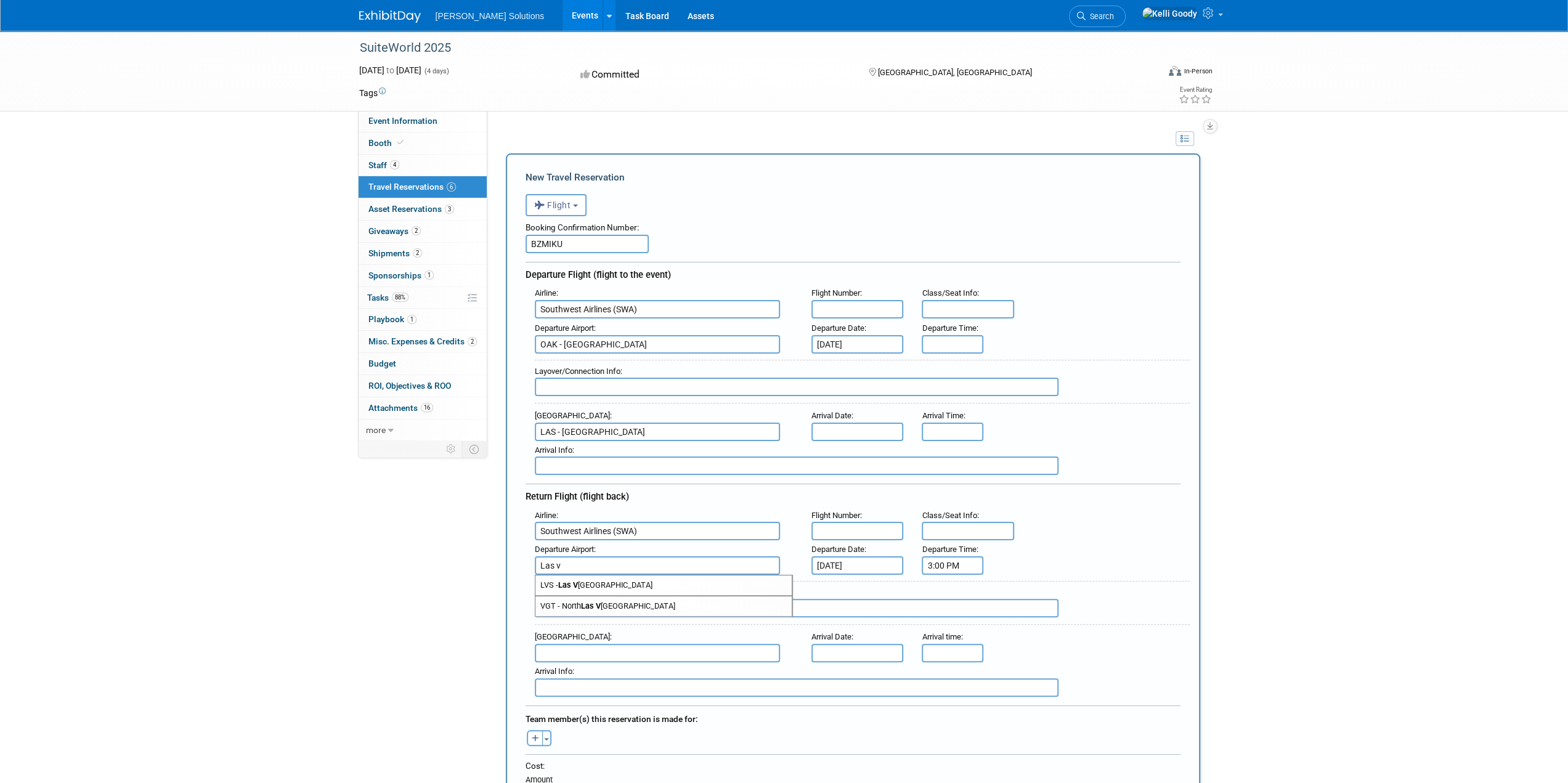
type input "LVS - Las Vegas Municipal Airport"
click at [968, 344] on input "8:00 AM" at bounding box center [952, 344] width 61 height 19
click at [952, 396] on span "08" at bounding box center [950, 400] width 23 height 22
click at [991, 375] on td "01" at bounding box center [984, 375] width 39 height 34
click at [1009, 379] on span at bounding box center [1008, 374] width 21 height 21
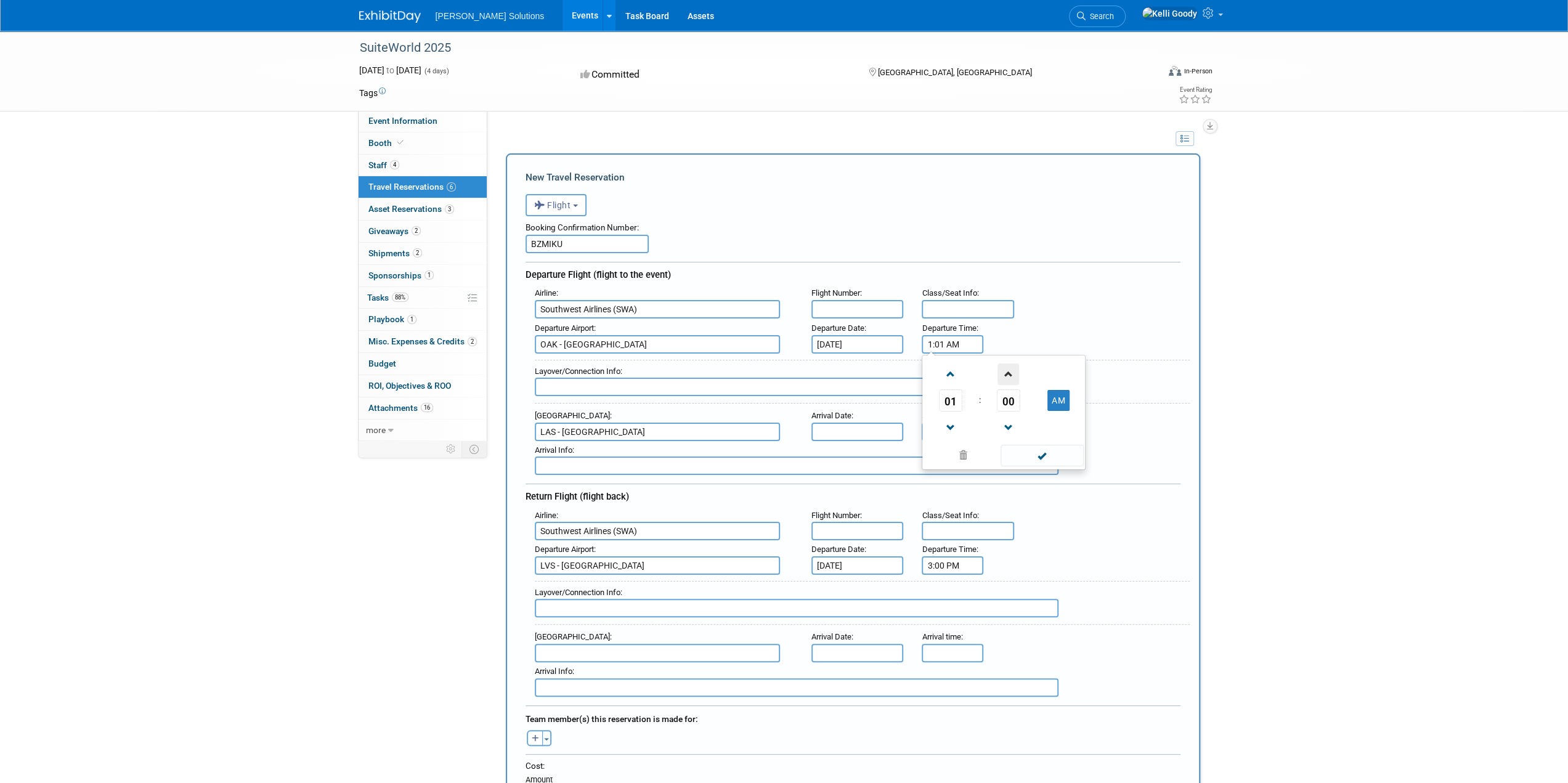
click at [1009, 379] on span at bounding box center [1008, 374] width 21 height 21
click at [1009, 395] on span "04" at bounding box center [1008, 400] width 23 height 22
click at [1053, 405] on td "35" at bounding box center [1062, 408] width 39 height 34
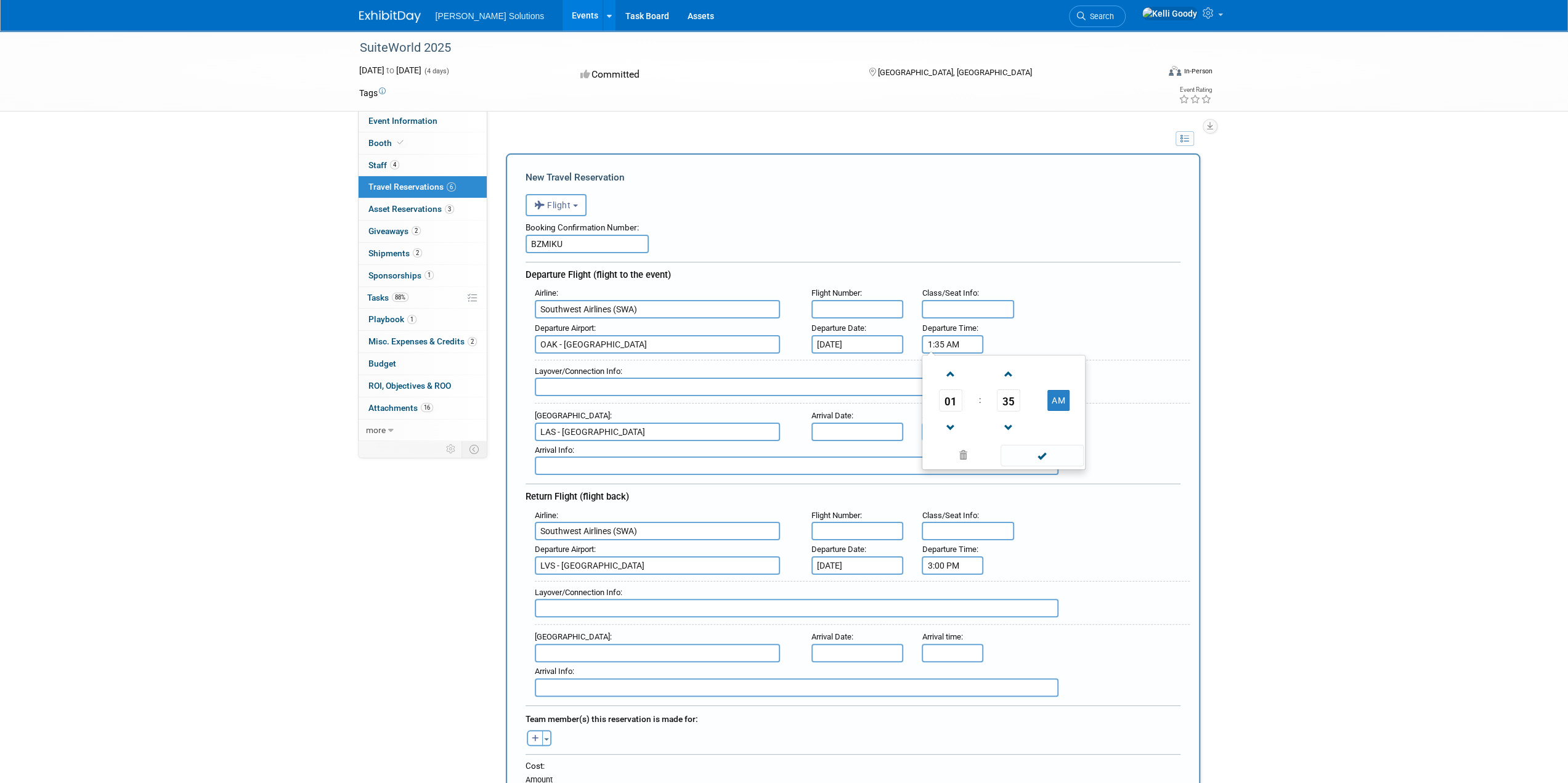
type input "1:35 AM"
click at [1066, 319] on div "Departure Airport : OAK - Metropolitan Oakland International Airport Departure …" at bounding box center [857, 336] width 664 height 35
click at [893, 431] on input "text" at bounding box center [857, 432] width 92 height 19
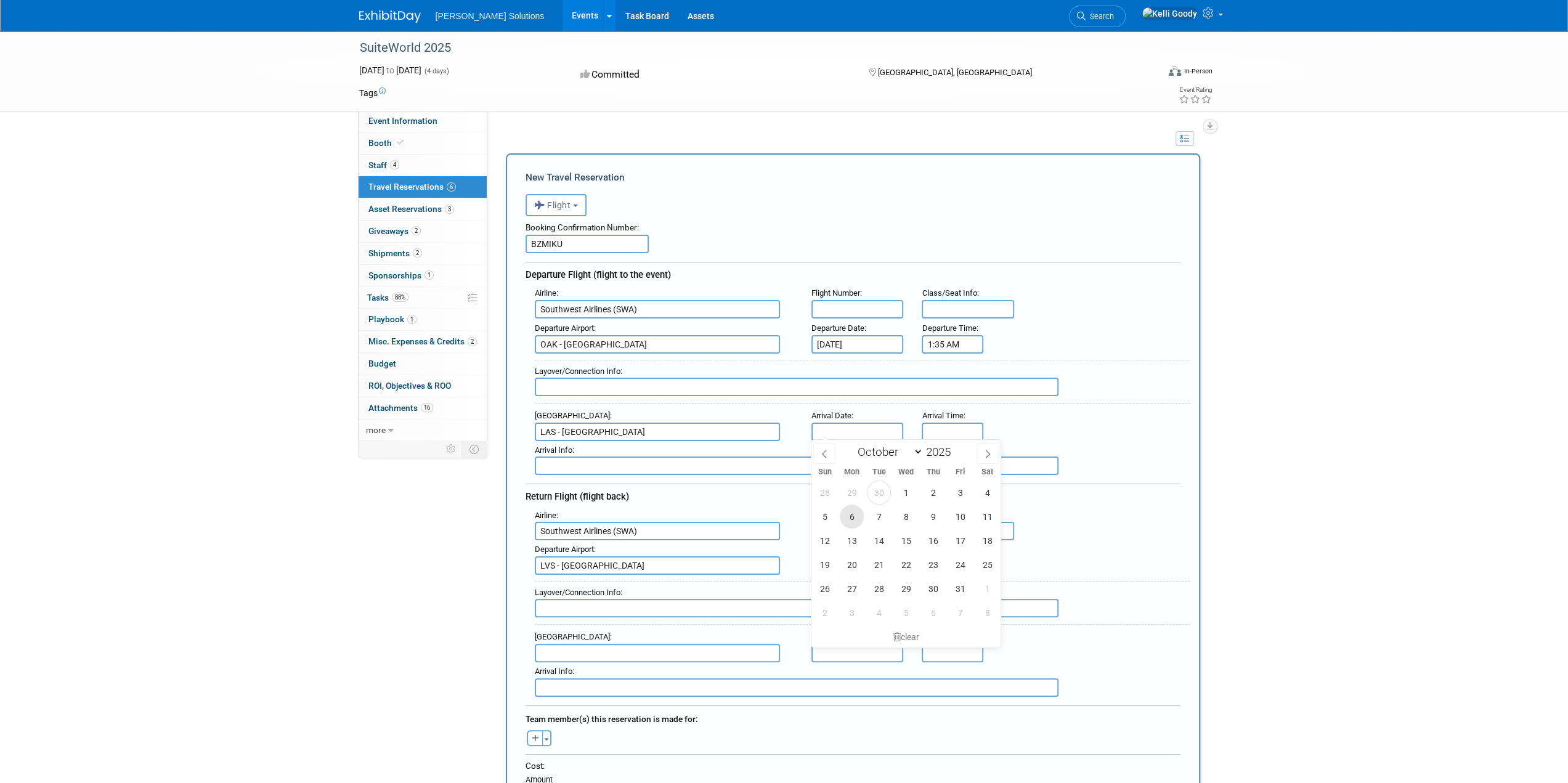
click at [847, 518] on span "6" at bounding box center [851, 516] width 24 height 24
type input "Oct 6, 2025"
click at [932, 438] on div "8:00 AM" at bounding box center [952, 432] width 61 height 19
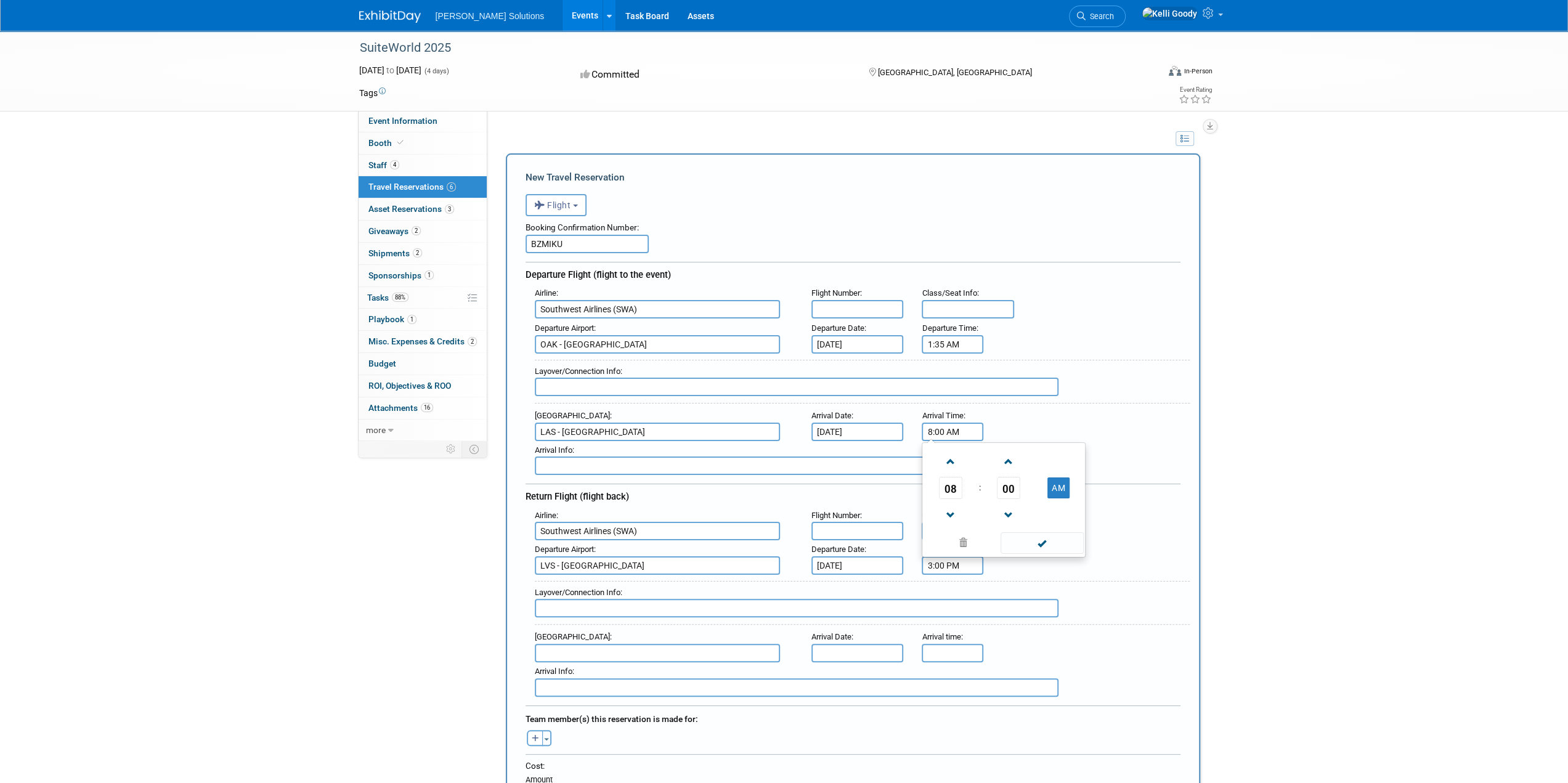
click at [946, 486] on span "08" at bounding box center [950, 488] width 23 height 22
click at [1052, 464] on td "03" at bounding box center [1062, 462] width 39 height 34
click at [1056, 483] on button "AM" at bounding box center [1057, 489] width 22 height 21
type input "3:00 PM"
click at [1101, 387] on div "Layover/Connection Info :" at bounding box center [862, 382] width 655 height 44
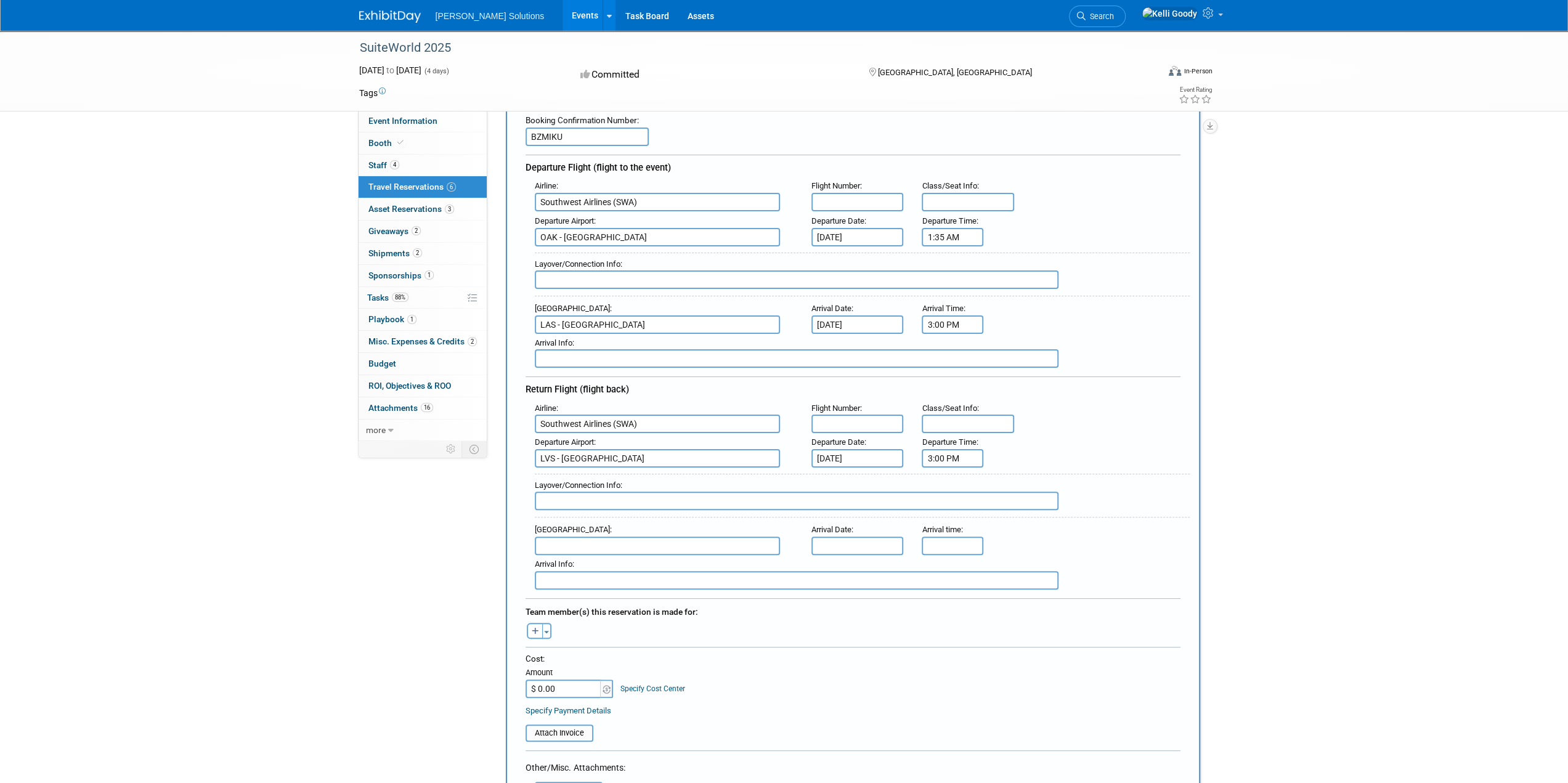
scroll to position [184, 0]
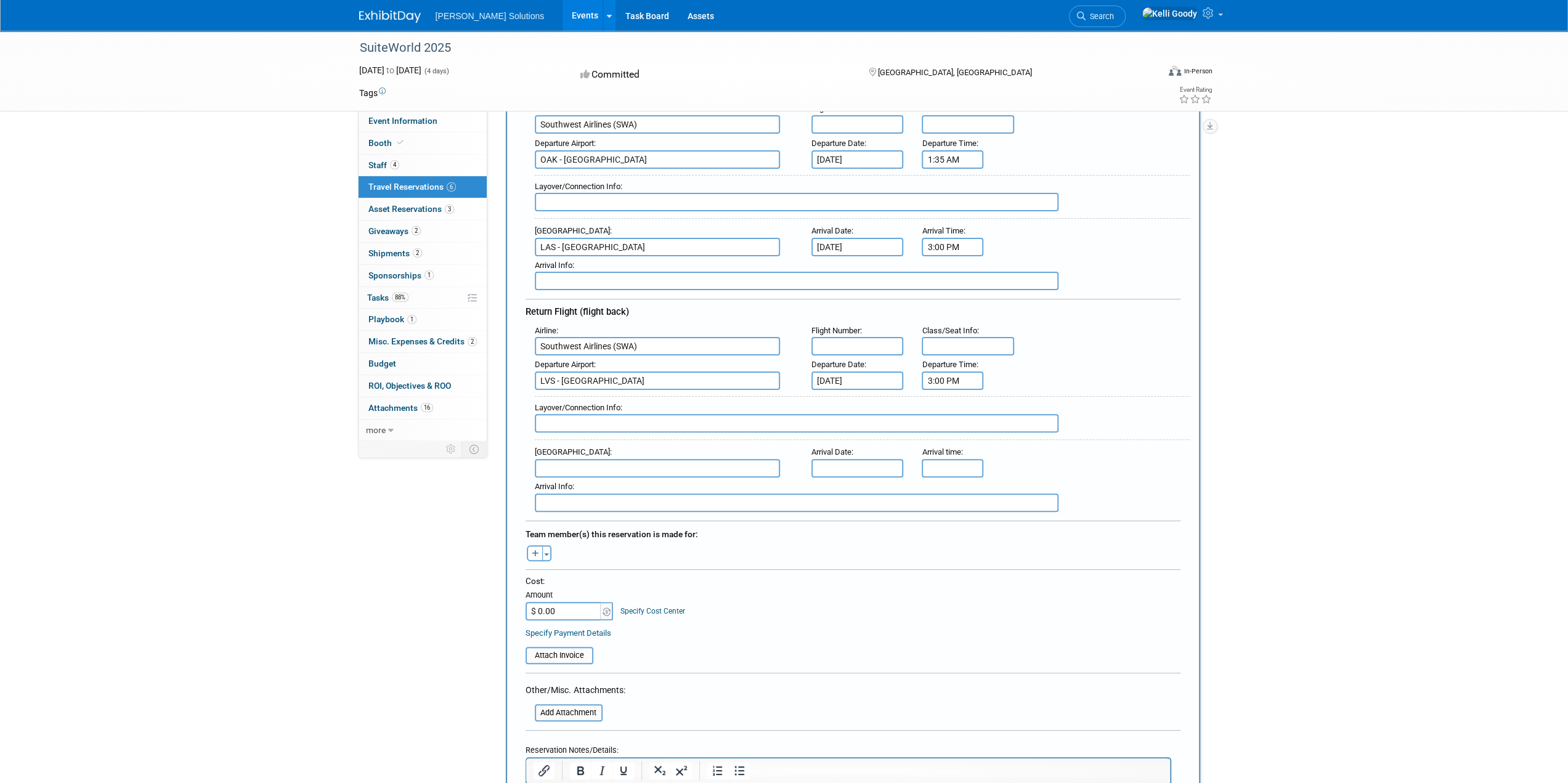
click at [671, 449] on div "Arrival Airport :" at bounding box center [663, 451] width 258 height 13
click at [674, 469] on input "text" at bounding box center [657, 468] width 246 height 19
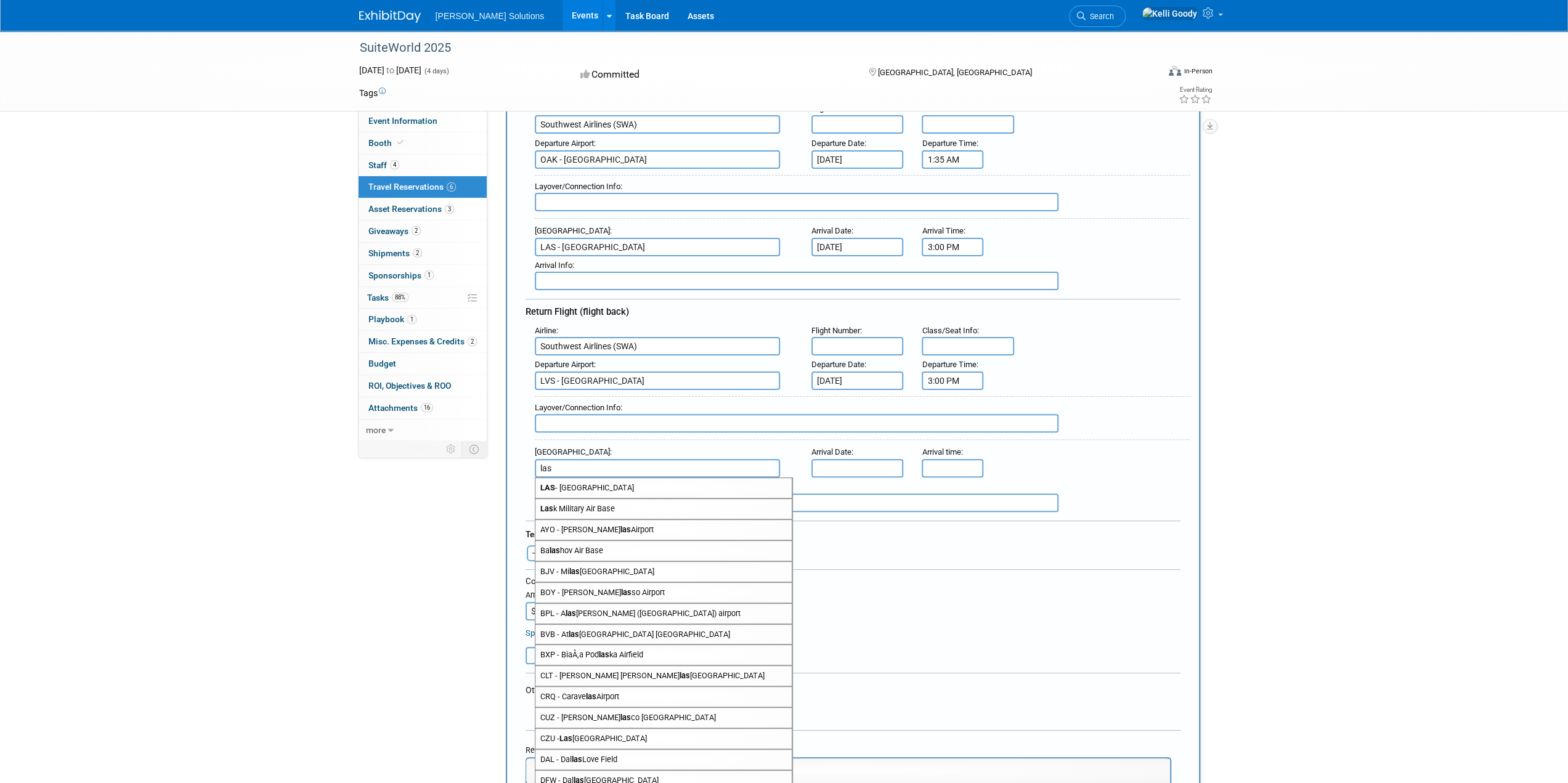
click at [692, 478] on span "LAS - McCarran International Airport" at bounding box center [663, 488] width 256 height 20
type input "LAS - McCarran International Airport"
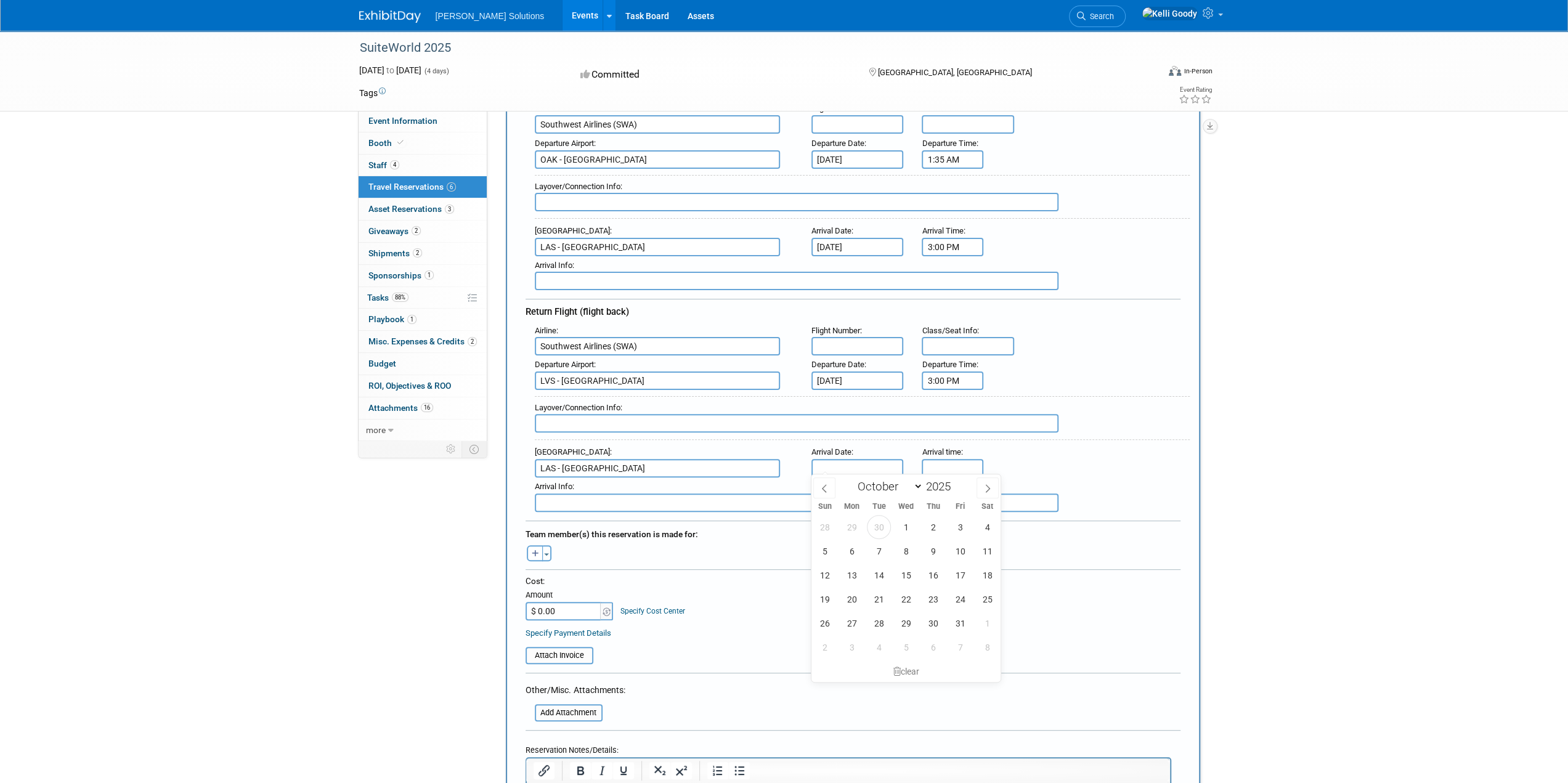
click at [837, 459] on input "text" at bounding box center [857, 468] width 92 height 19
click at [937, 557] on span "9" at bounding box center [932, 551] width 24 height 24
type input "Oct 9, 2025"
click at [938, 459] on input "5:00 PM" at bounding box center [952, 468] width 61 height 19
click at [957, 520] on span "05" at bounding box center [950, 524] width 23 height 22
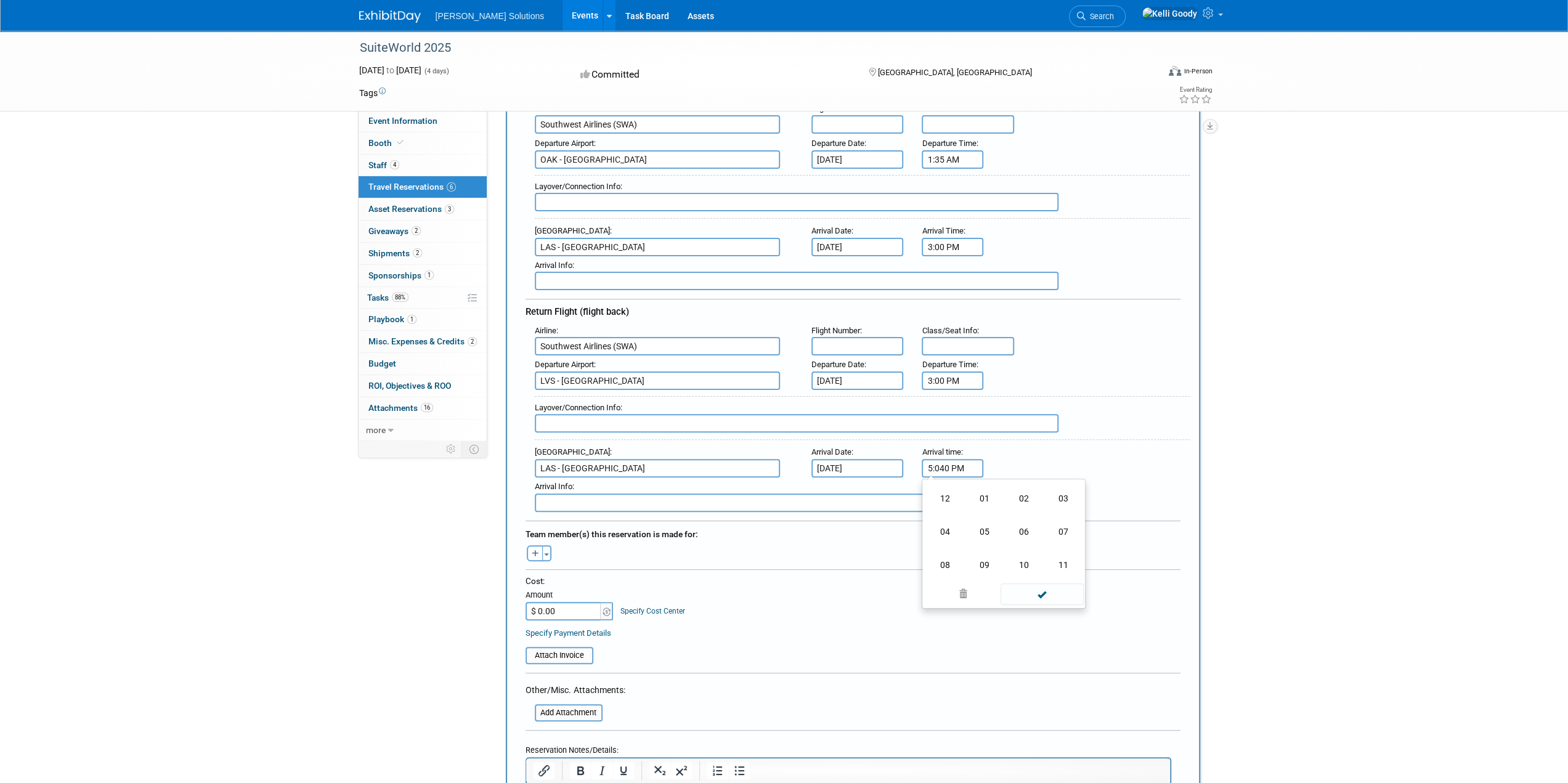
click at [942, 526] on td "04" at bounding box center [944, 532] width 39 height 34
click at [1017, 520] on span "00" at bounding box center [1008, 524] width 23 height 22
click at [1129, 450] on div "Arrival Airport : LAS - McCarran International Airport Arrival Date : Oct 9, 20…" at bounding box center [857, 460] width 664 height 35
click at [976, 464] on input "4:30 AM" at bounding box center [952, 468] width 61 height 19
click at [1053, 514] on button "AM" at bounding box center [1057, 525] width 22 height 21
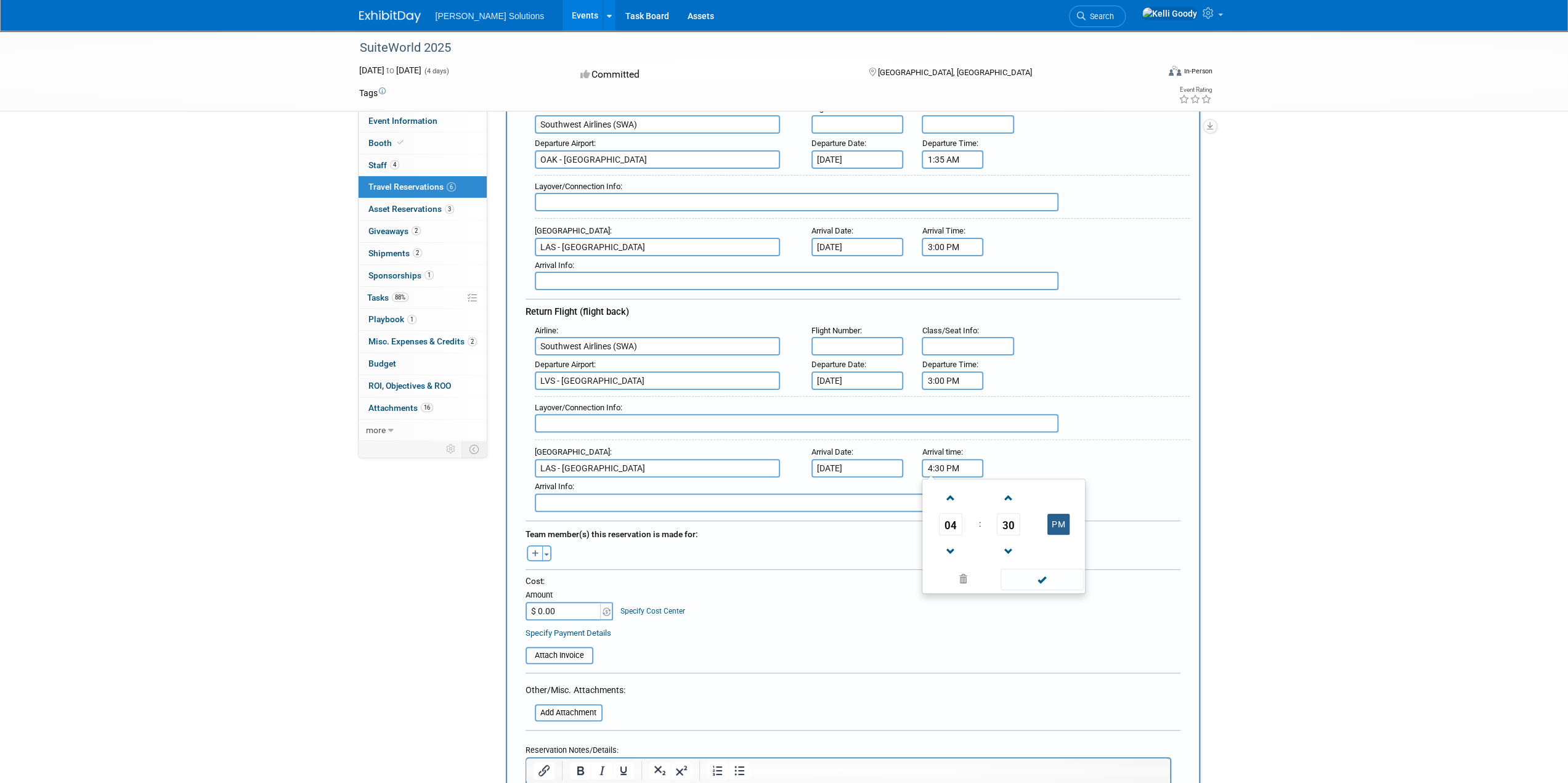
click at [1062, 522] on button "PM" at bounding box center [1057, 525] width 22 height 21
click at [1061, 521] on button "AM" at bounding box center [1057, 525] width 22 height 21
type input "4:30 PM"
click at [1184, 480] on div "Arrival Info :" at bounding box center [862, 486] width 655 height 13
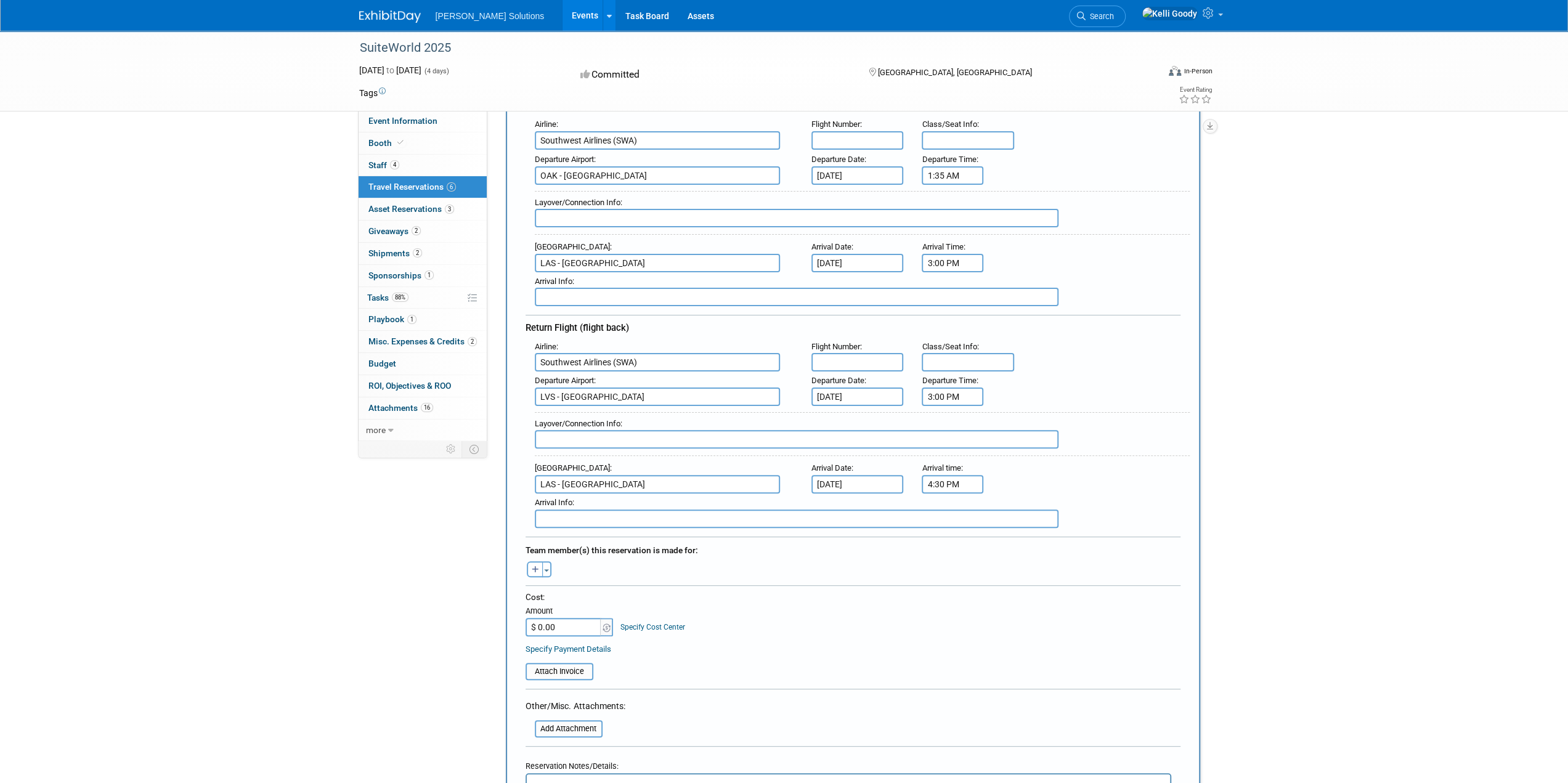
scroll to position [247, 0]
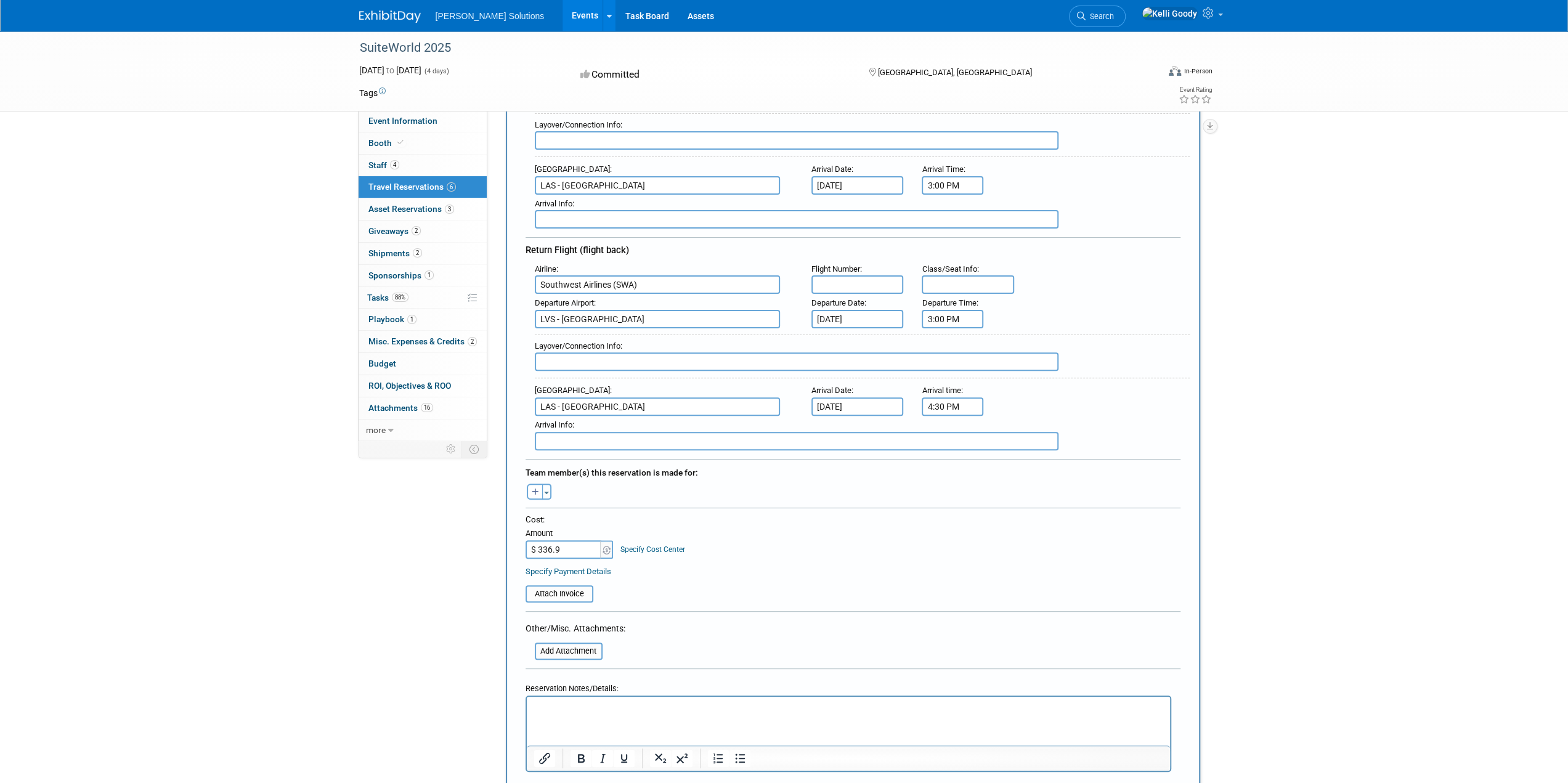
type input "$ 336.97"
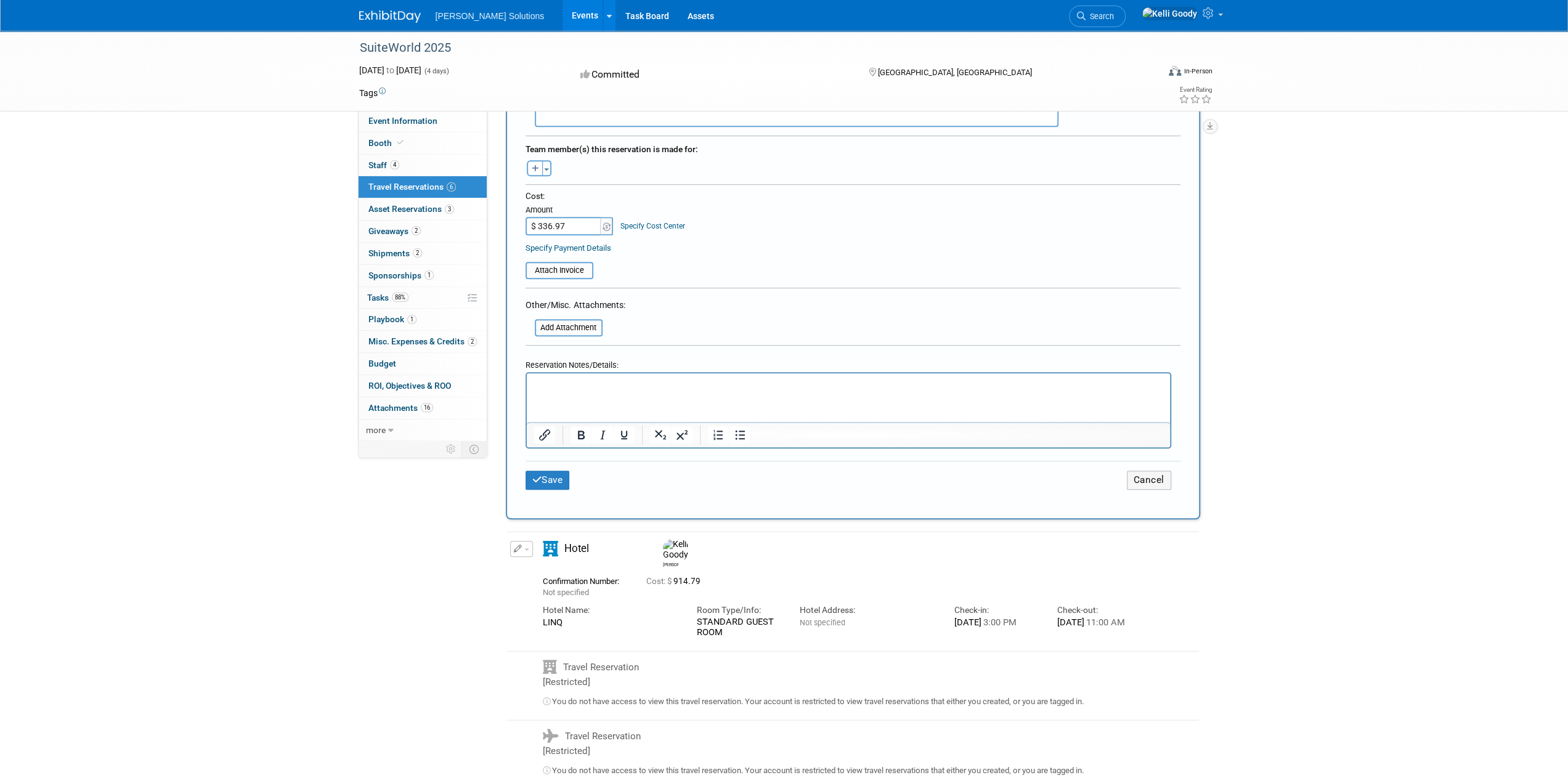
scroll to position [616, 0]
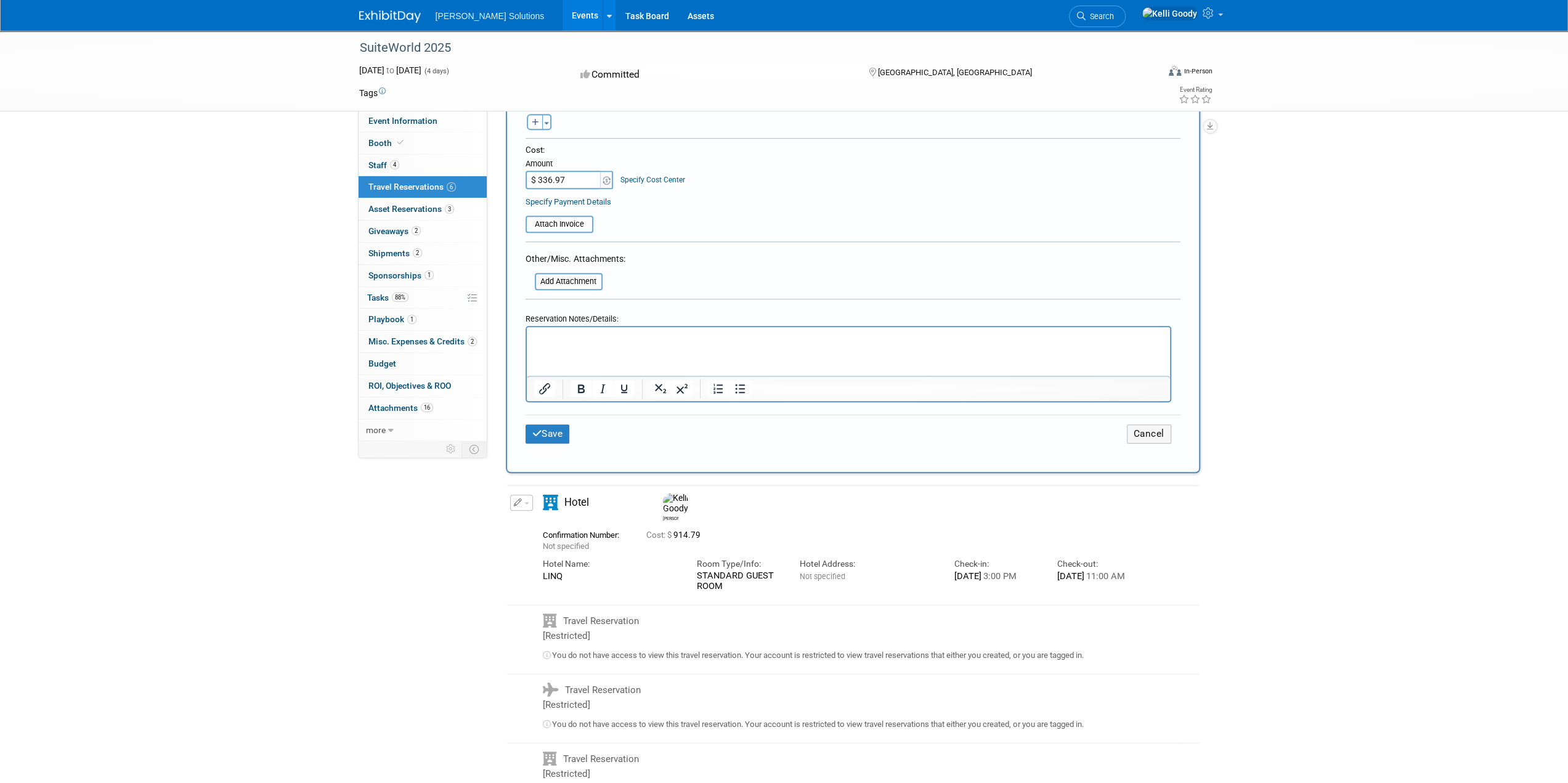
click at [552, 439] on div "Save Cancel" at bounding box center [853, 434] width 655 height 38
click at [562, 425] on button "Save" at bounding box center [548, 435] width 44 height 20
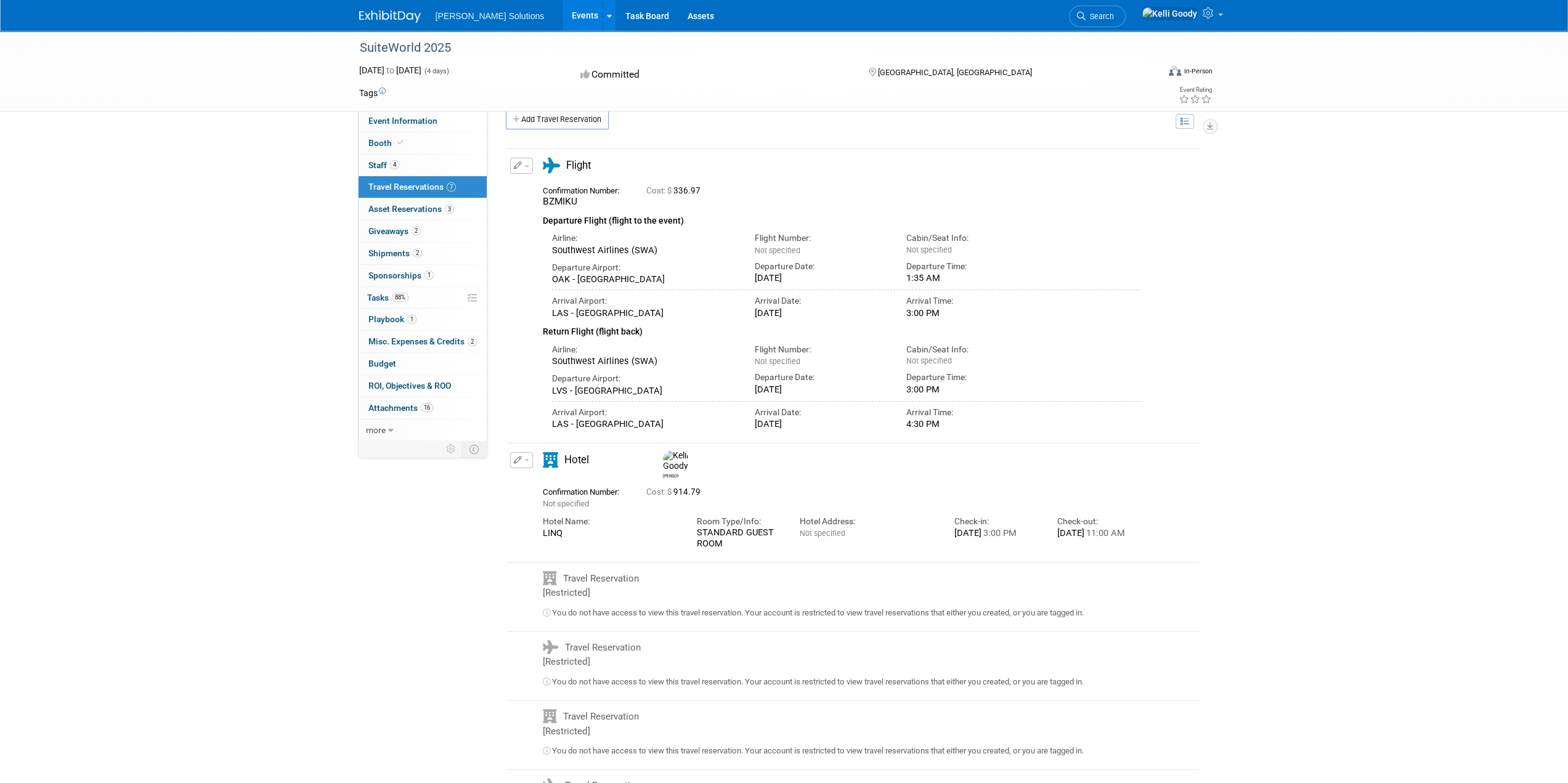
scroll to position [0, 0]
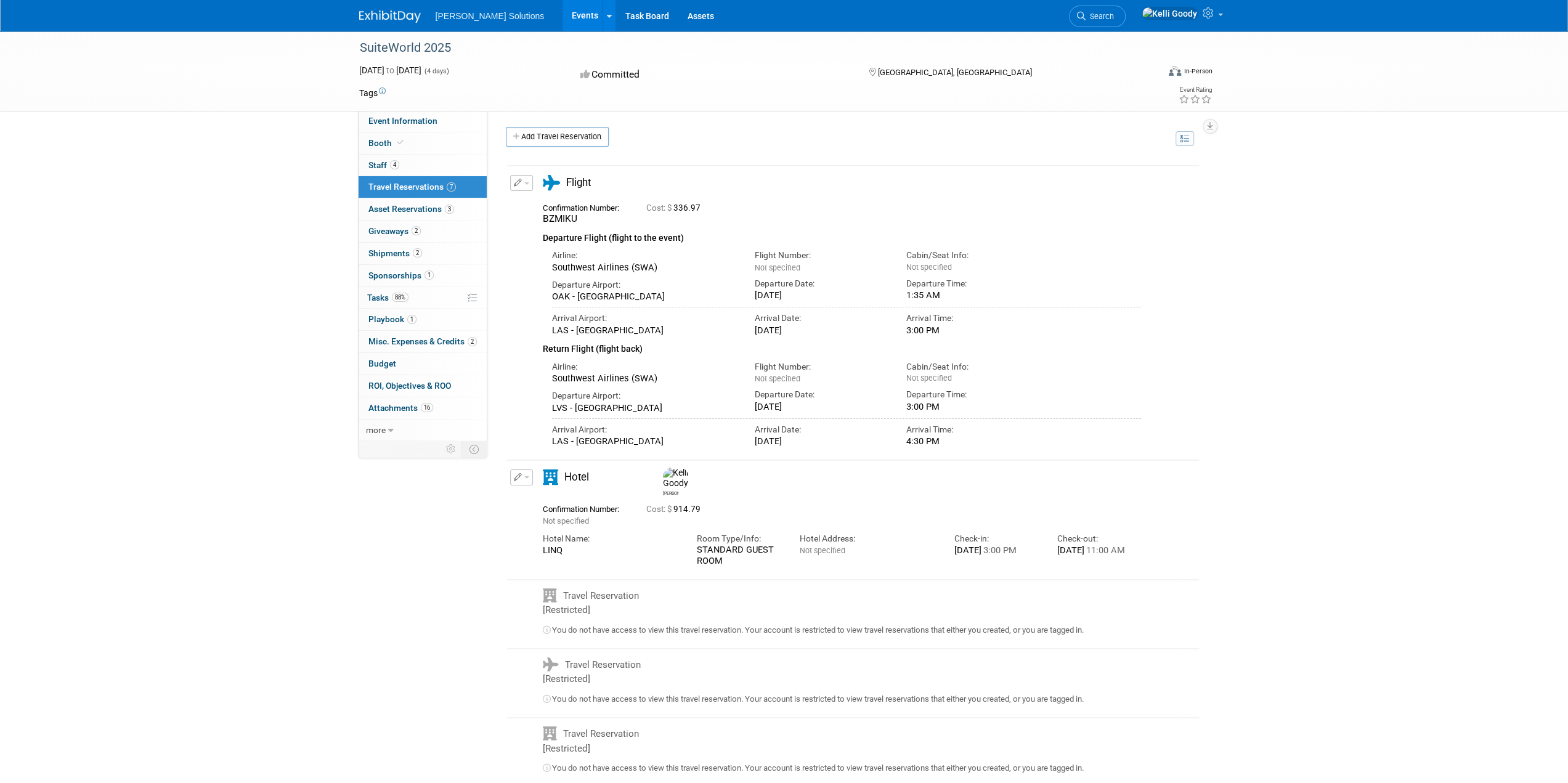
click at [426, 192] on link "7 Travel Reservations 7" at bounding box center [422, 187] width 129 height 21
click at [616, 17] on link "Task Board" at bounding box center [647, 15] width 62 height 31
